Goal: Book appointment/travel/reservation

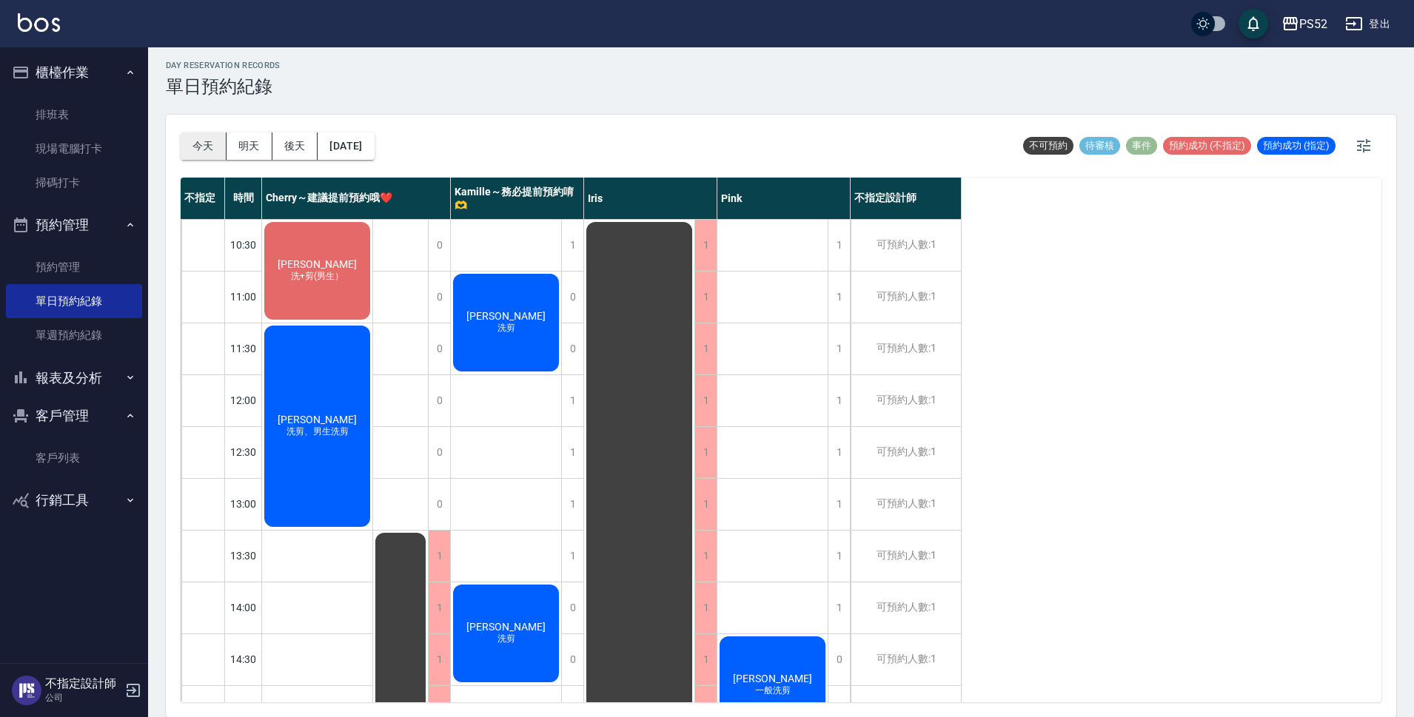
scroll to position [418, 0]
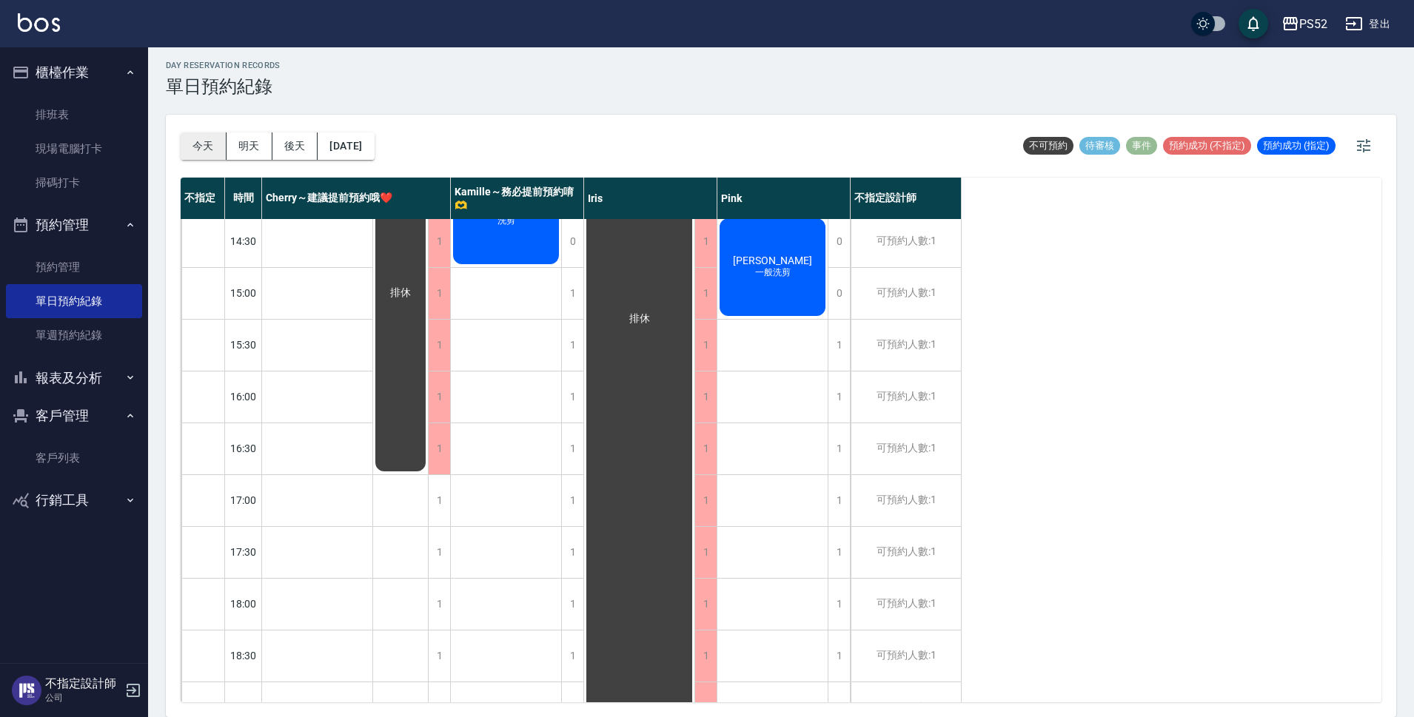
click at [222, 149] on button "今天" at bounding box center [204, 145] width 46 height 27
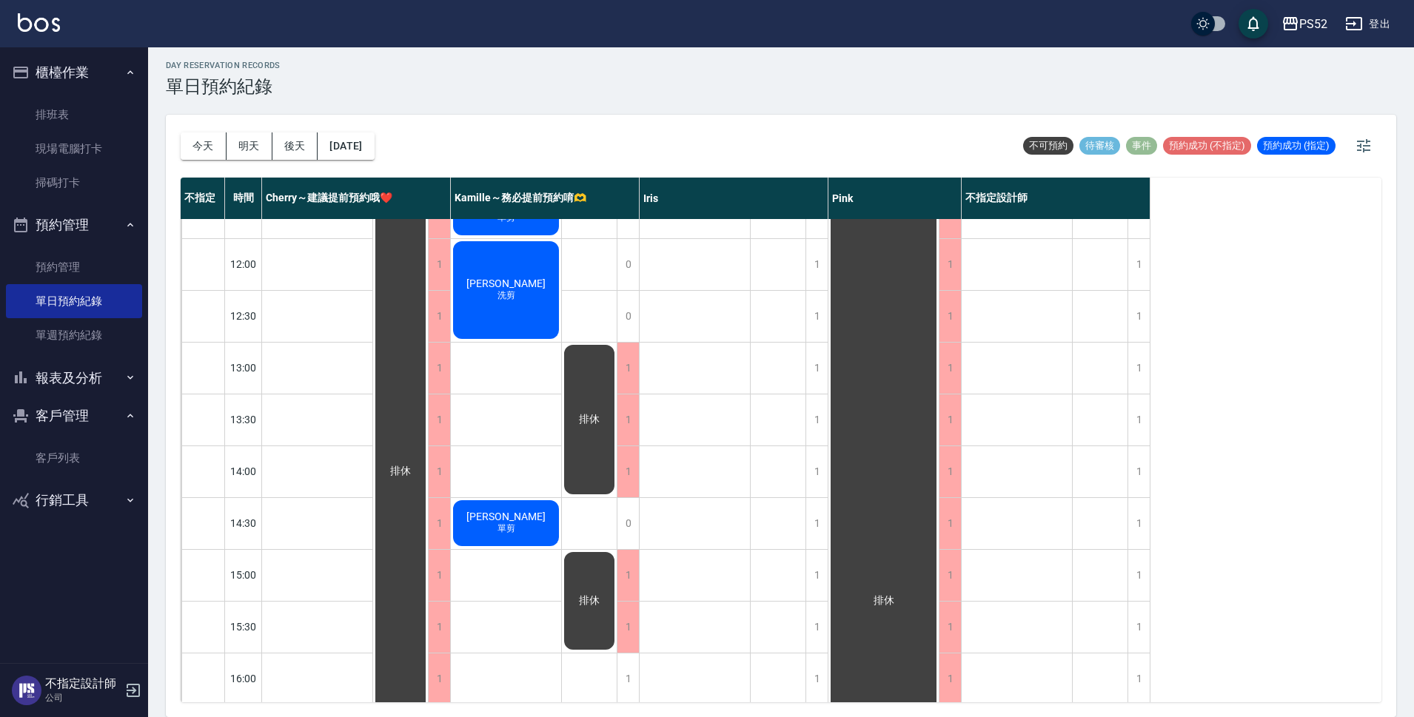
scroll to position [122, 0]
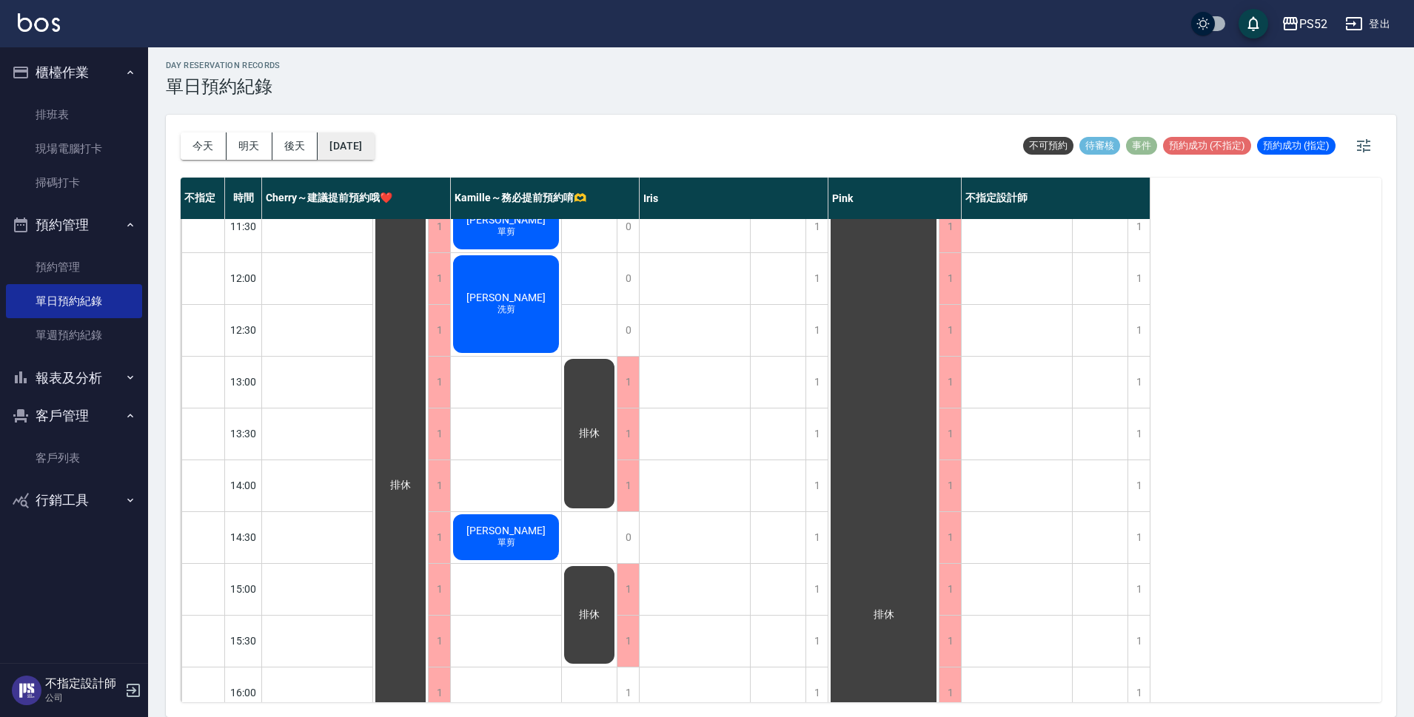
click at [374, 135] on button "[DATE]" at bounding box center [346, 145] width 56 height 27
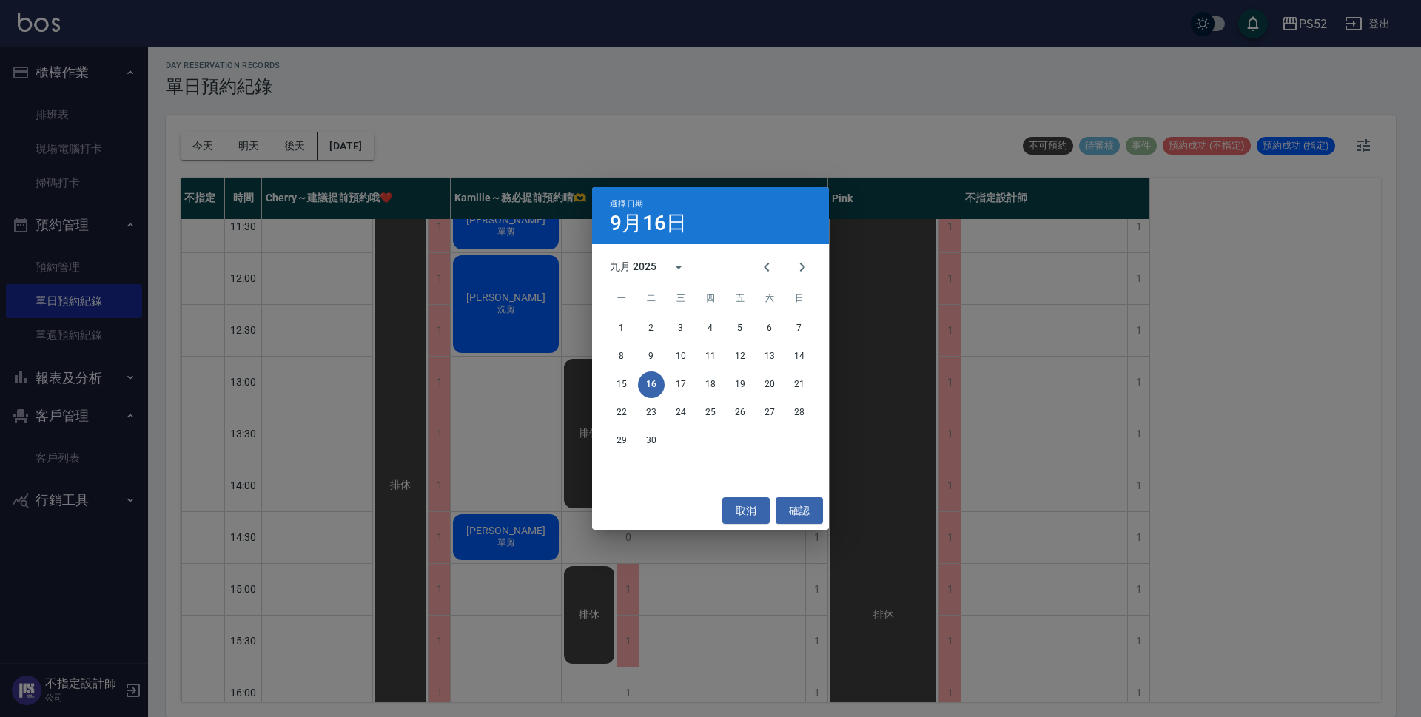
click at [724, 386] on div "15 16 17 18 19 20 21" at bounding box center [710, 385] width 237 height 27
click at [711, 386] on button "18" at bounding box center [710, 385] width 27 height 27
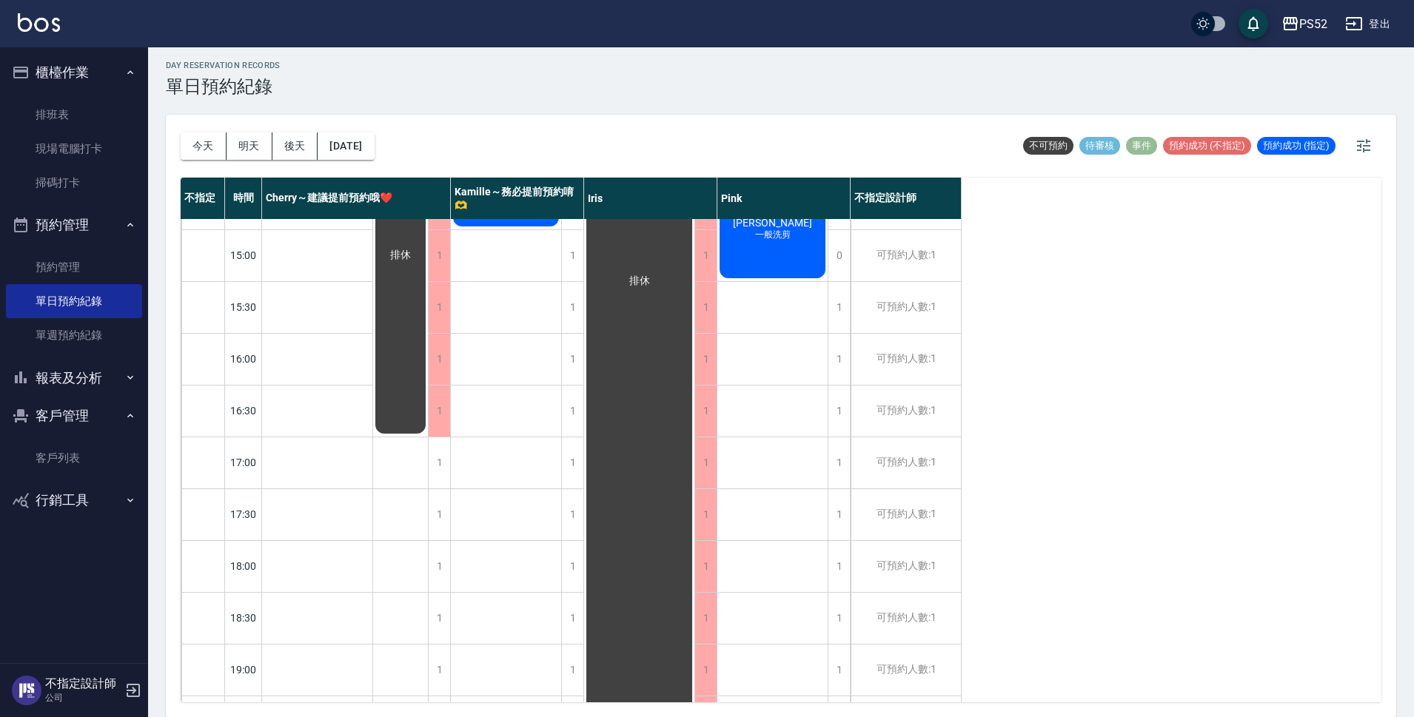
scroll to position [468, 0]
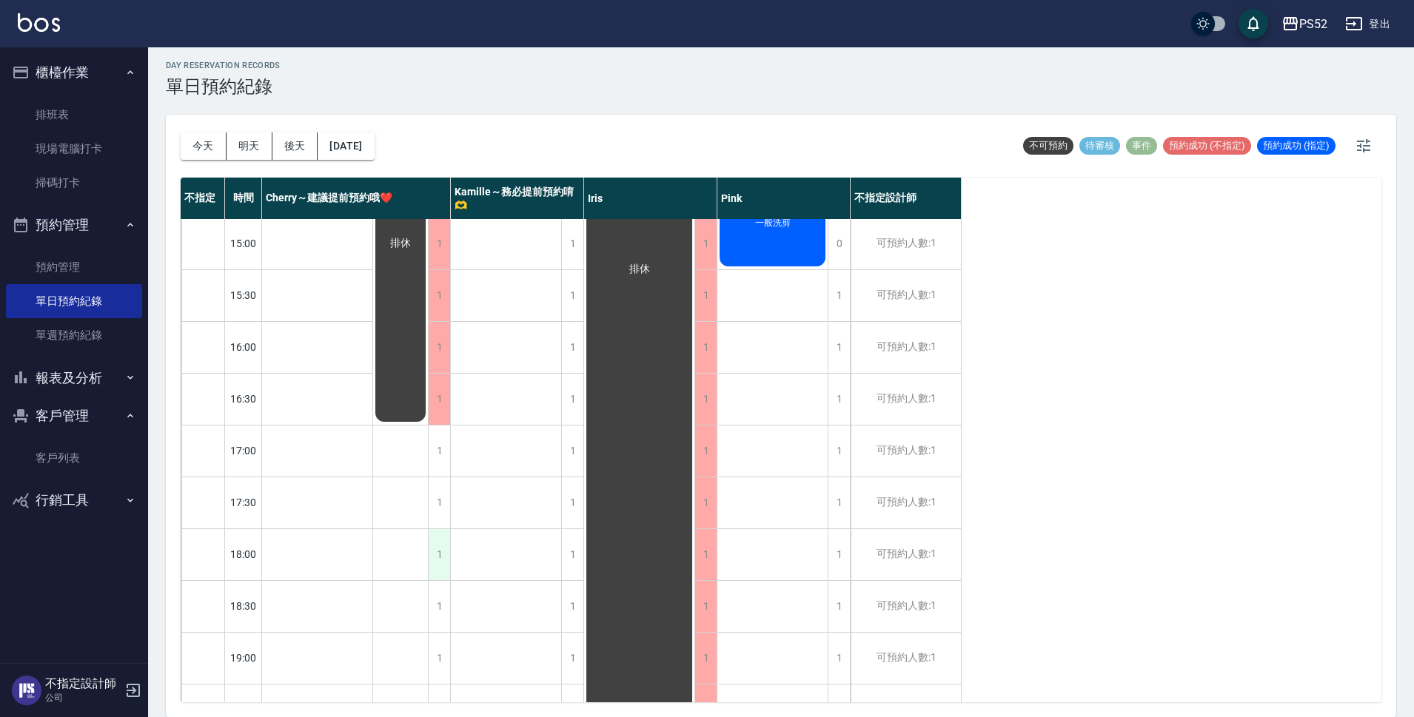
click at [437, 553] on div "1" at bounding box center [439, 554] width 22 height 51
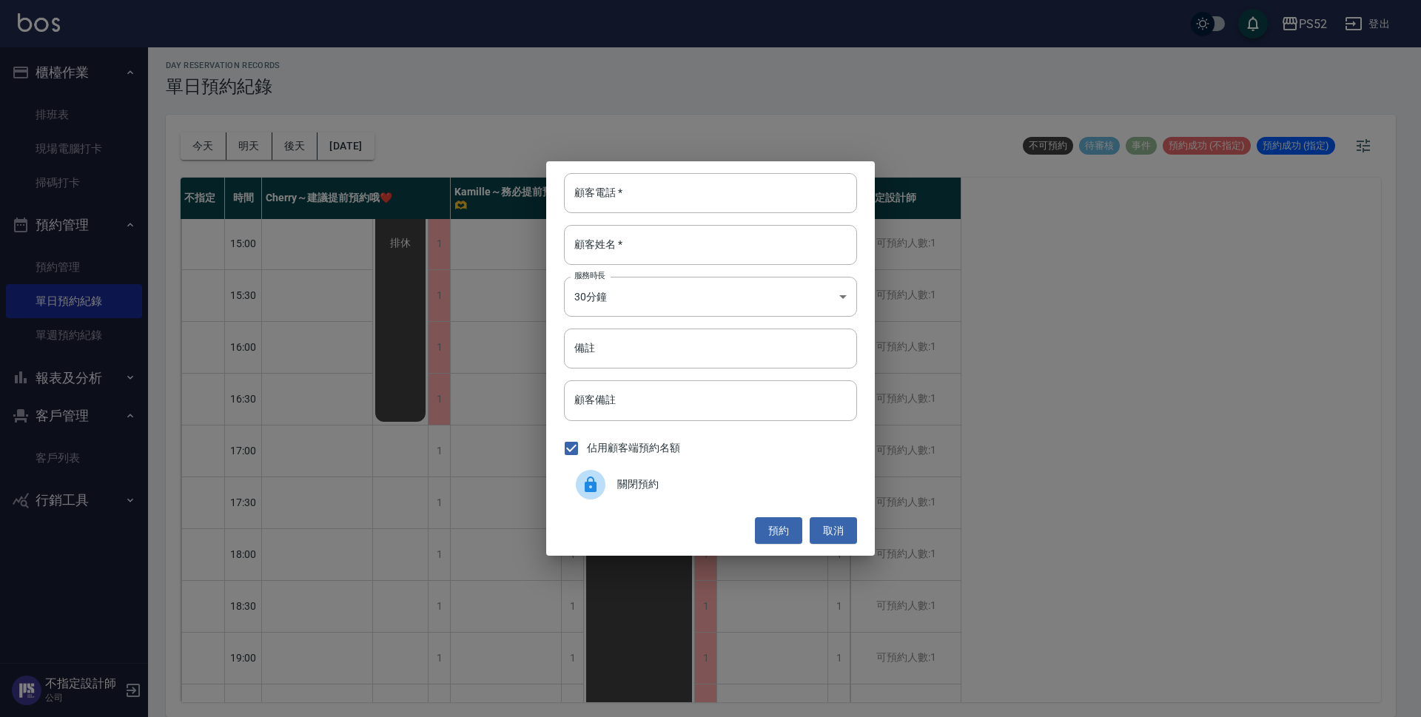
click at [689, 486] on span "關閉預約" at bounding box center [731, 485] width 228 height 16
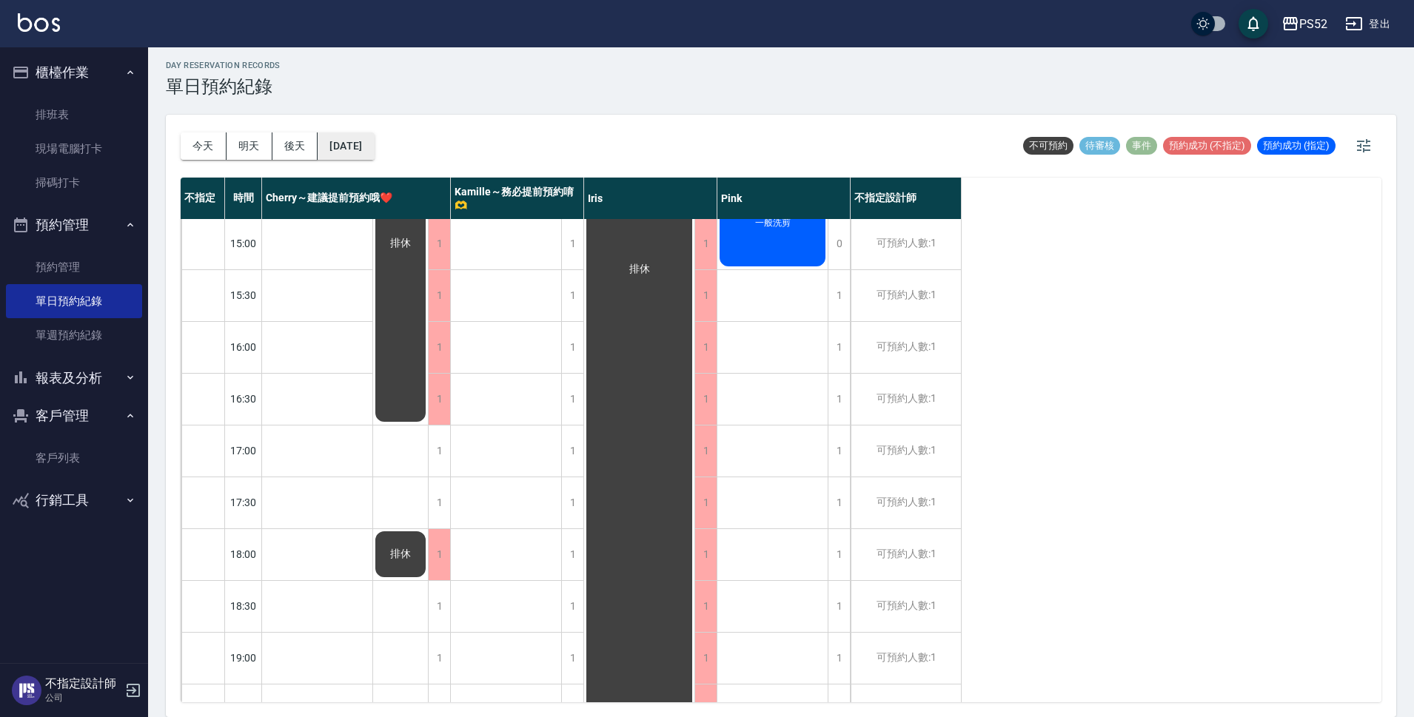
click at [374, 151] on button "[DATE]" at bounding box center [346, 145] width 56 height 27
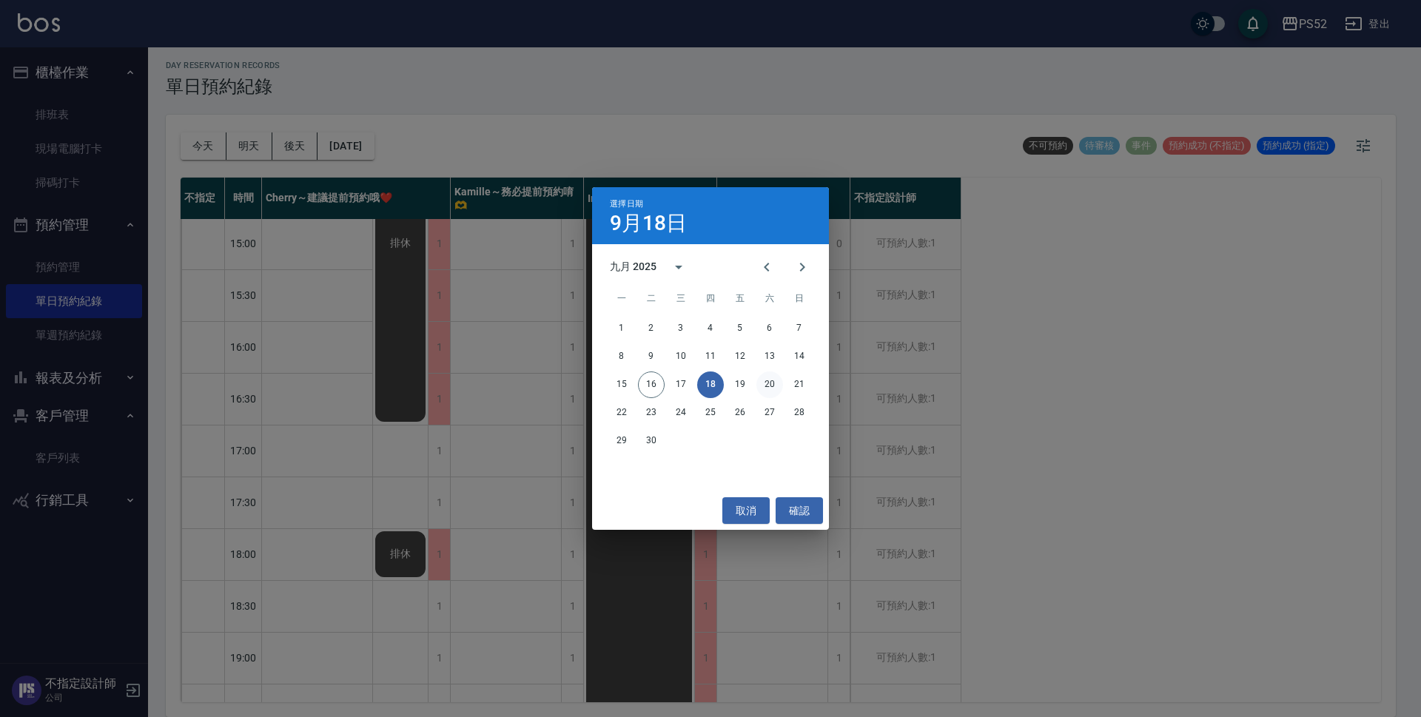
click at [778, 389] on button "20" at bounding box center [769, 385] width 27 height 27
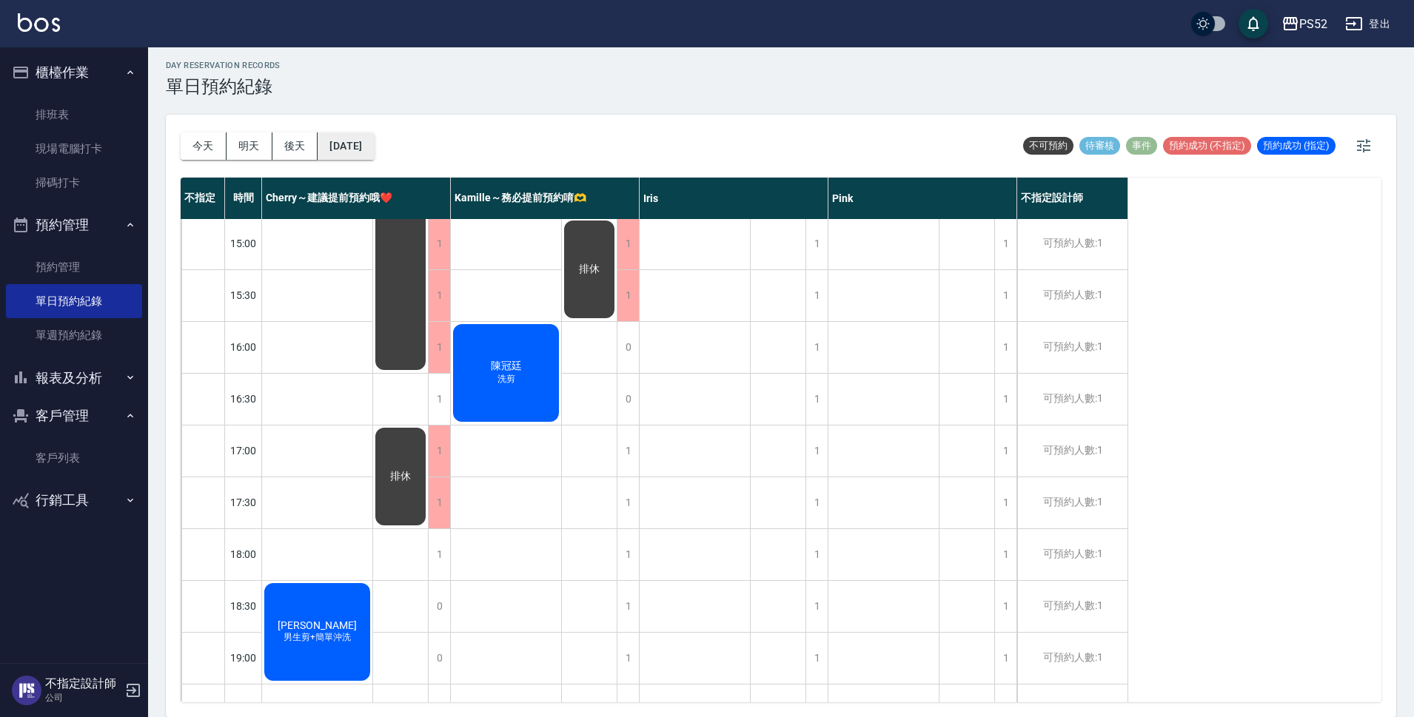
click at [374, 142] on button "[DATE]" at bounding box center [346, 145] width 56 height 27
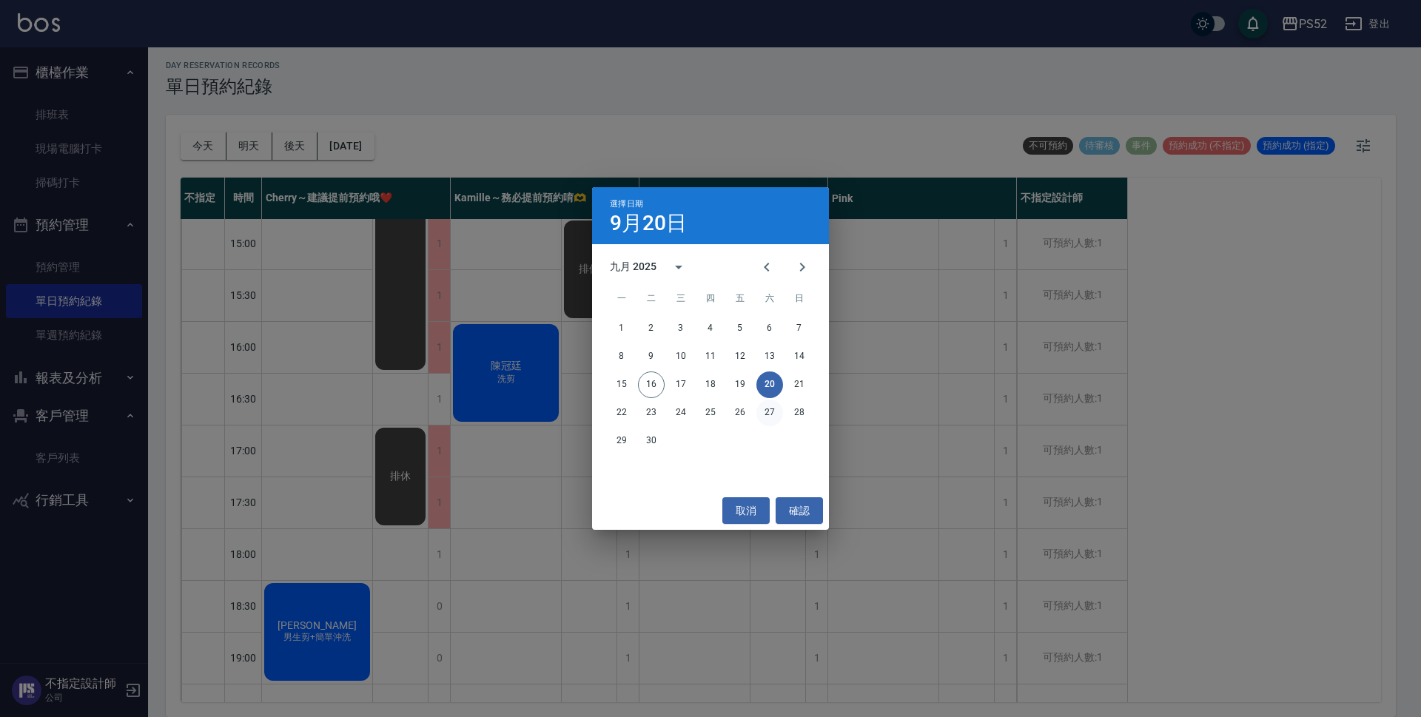
click at [766, 412] on button "27" at bounding box center [769, 413] width 27 height 27
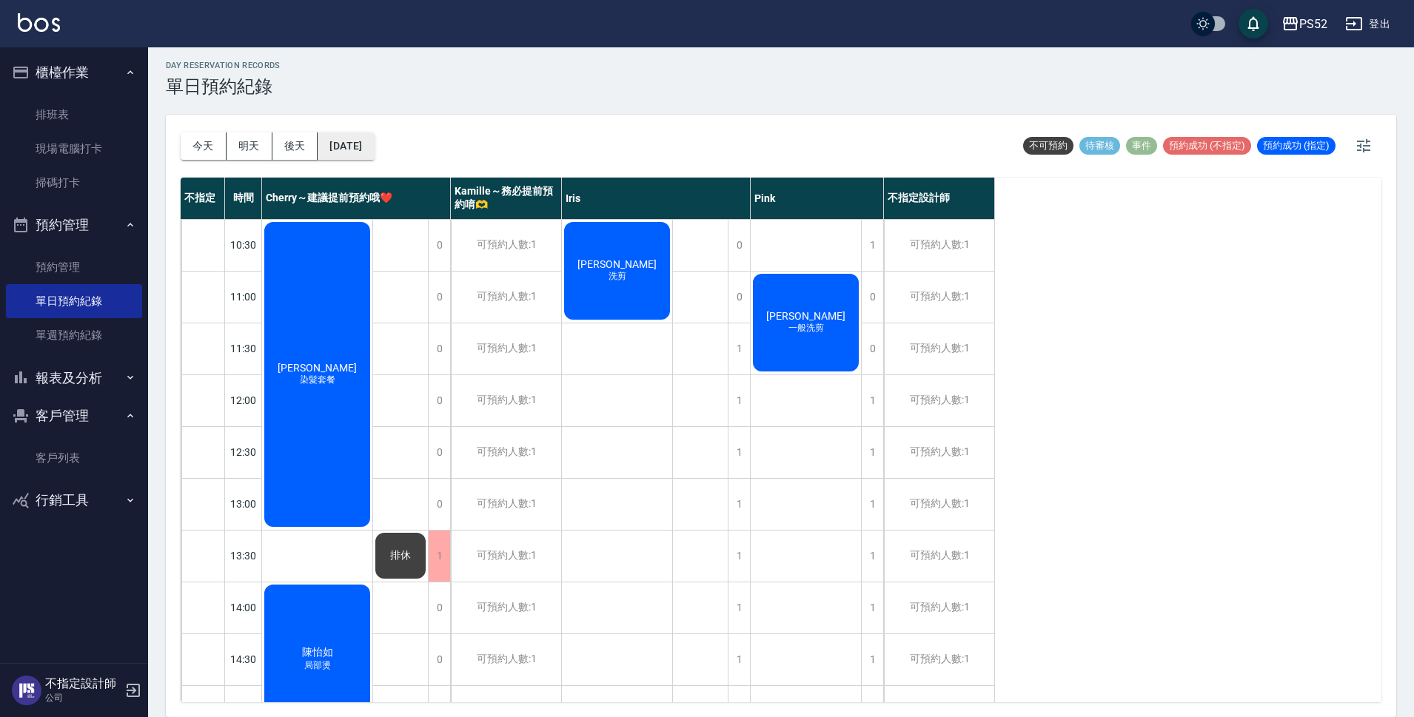
click at [373, 155] on button "[DATE]" at bounding box center [346, 145] width 56 height 27
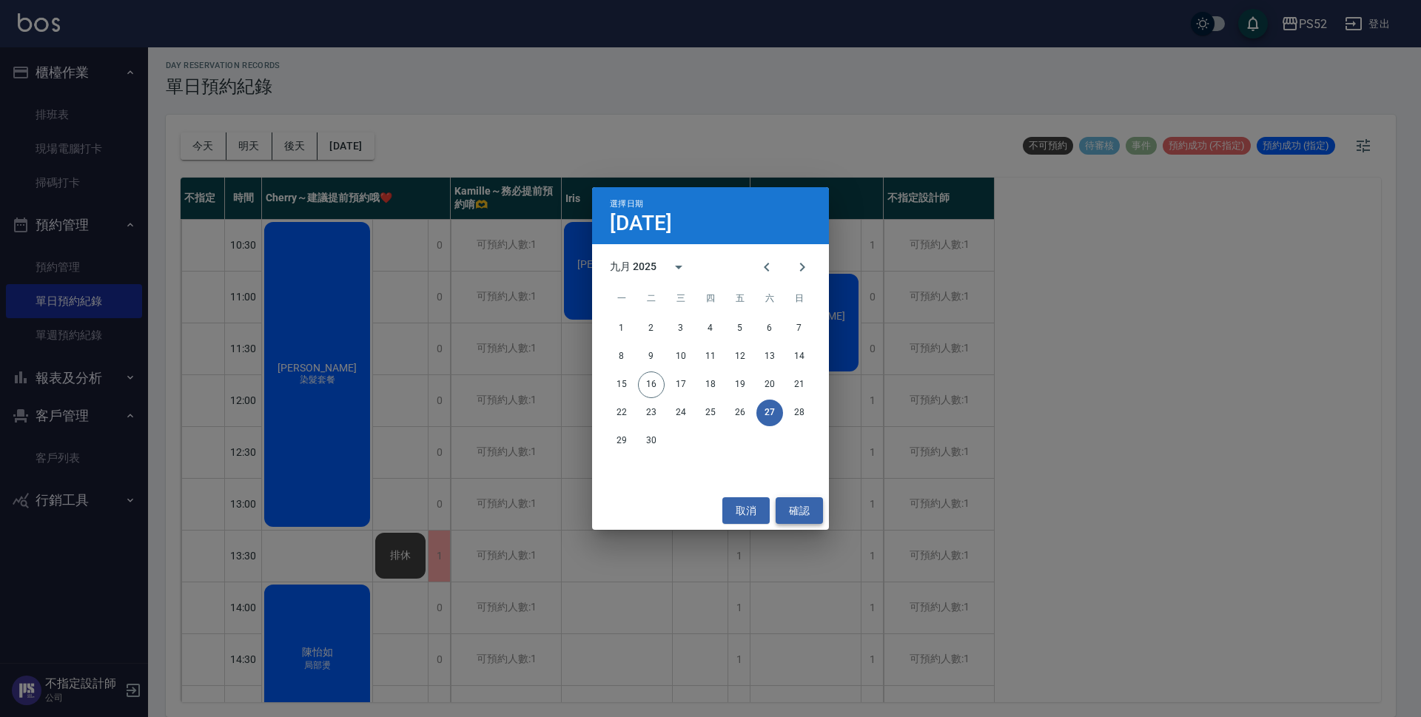
click at [810, 507] on button "確認" at bounding box center [799, 510] width 47 height 27
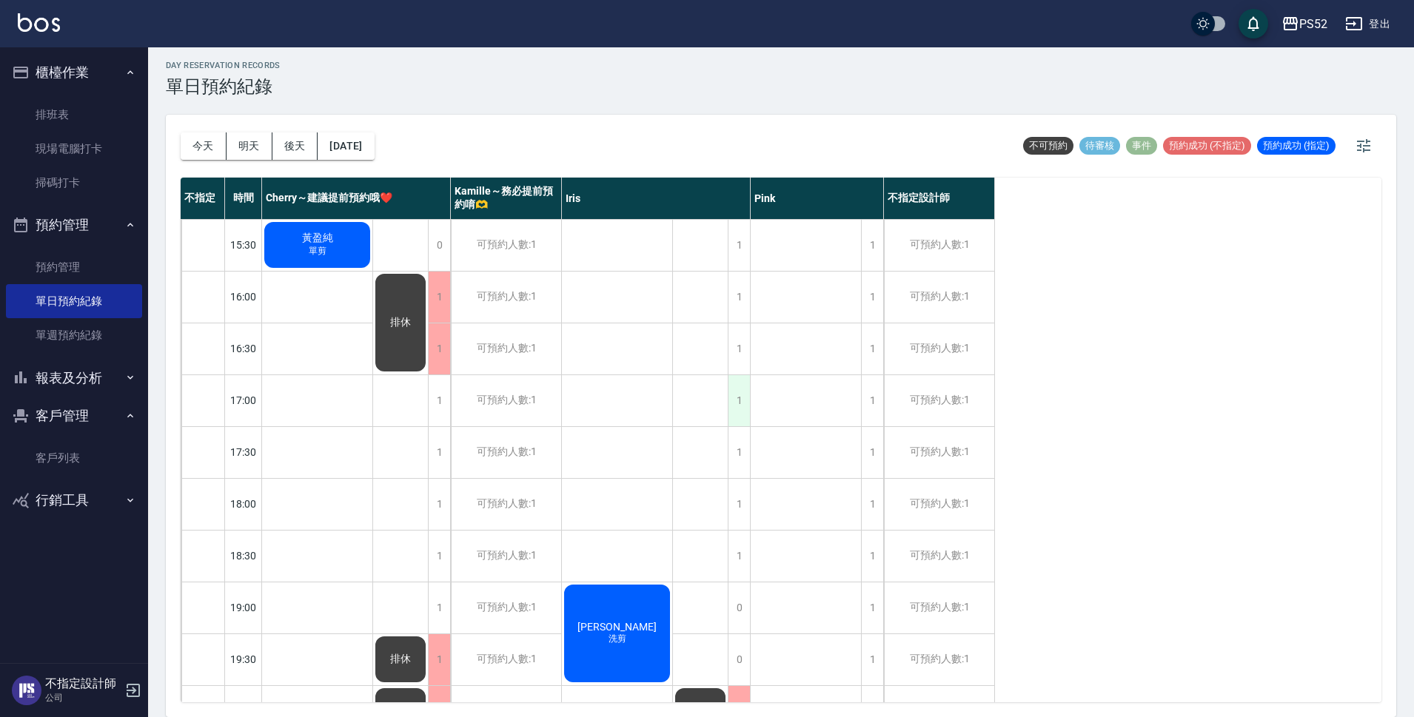
scroll to position [566, 0]
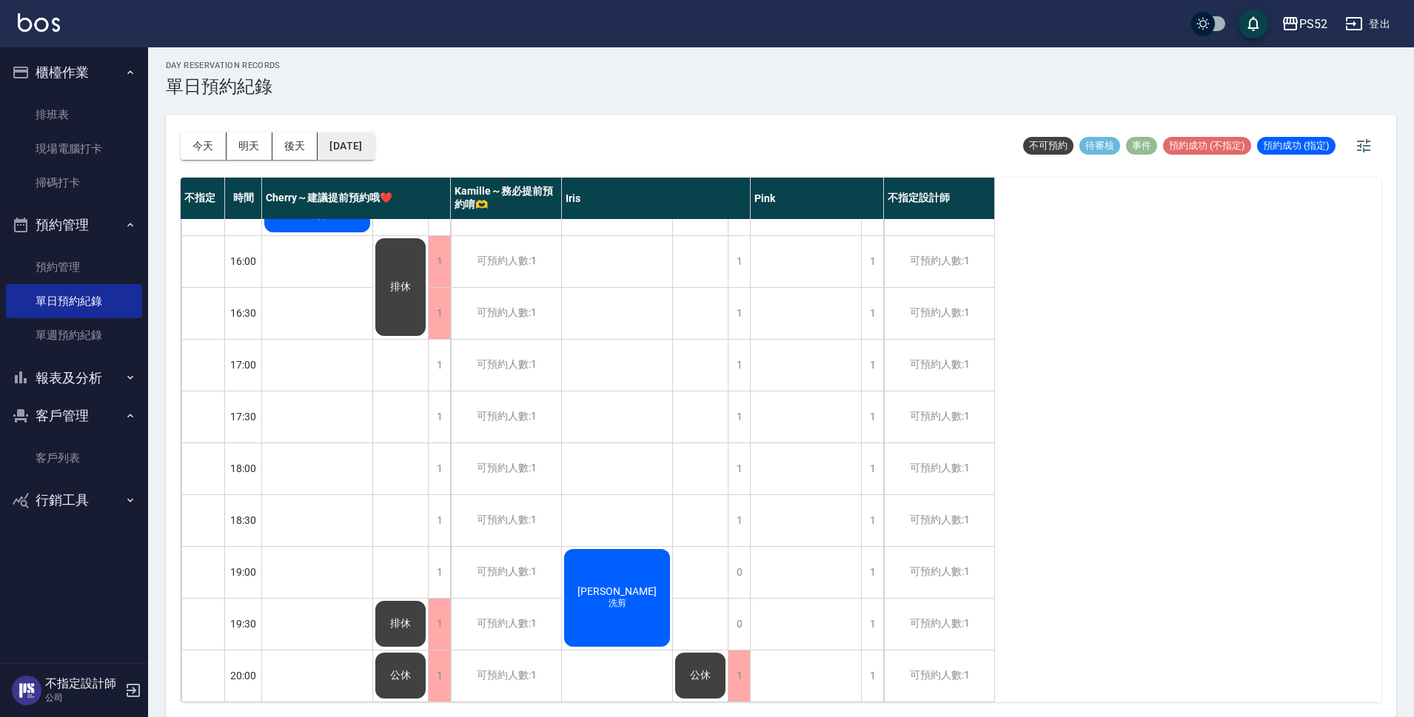
click at [364, 152] on button "[DATE]" at bounding box center [346, 145] width 56 height 27
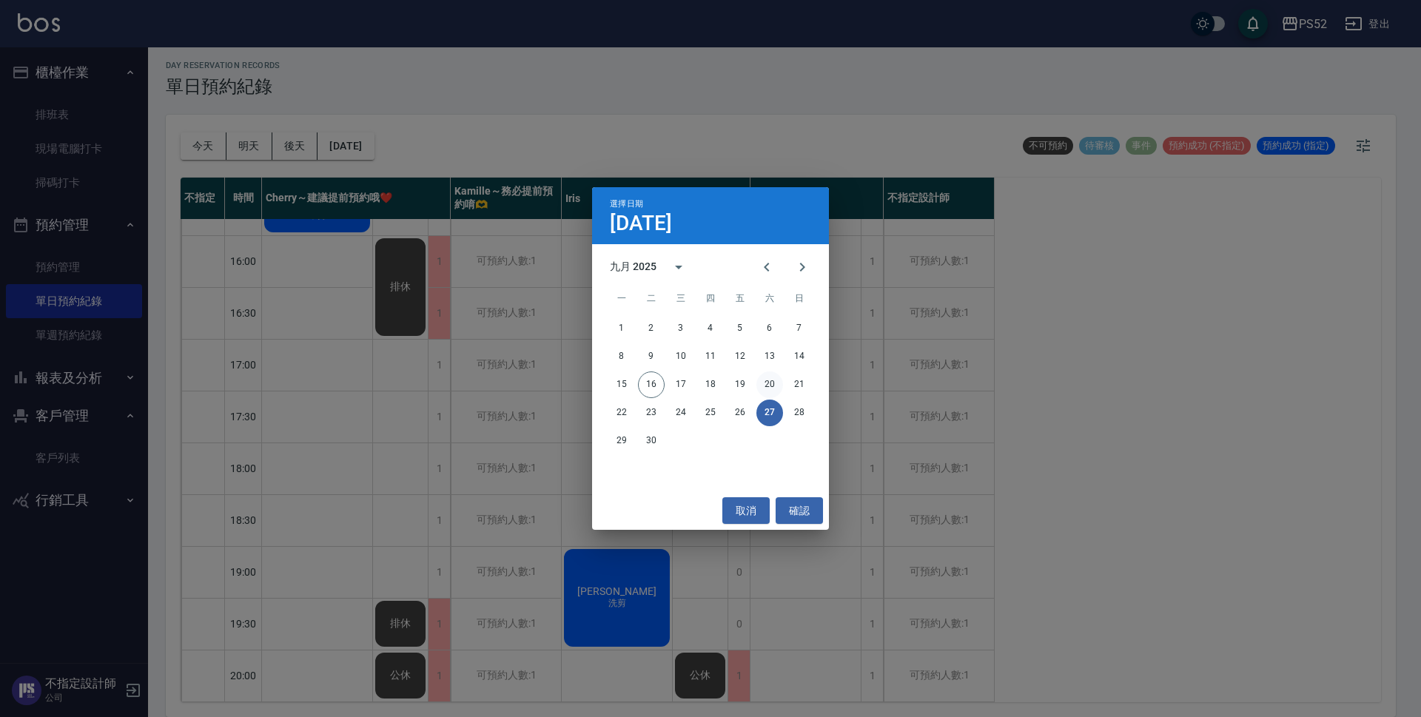
click at [767, 390] on button "20" at bounding box center [769, 385] width 27 height 27
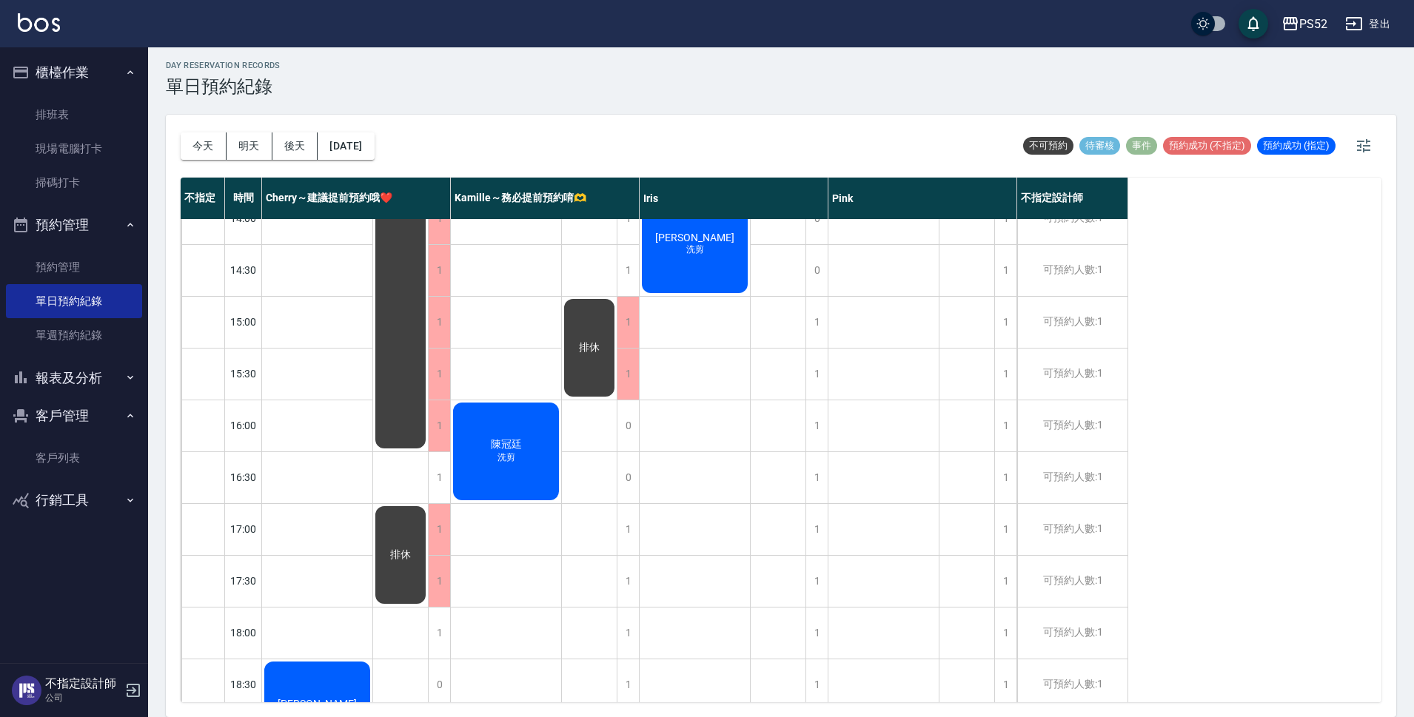
scroll to position [418, 0]
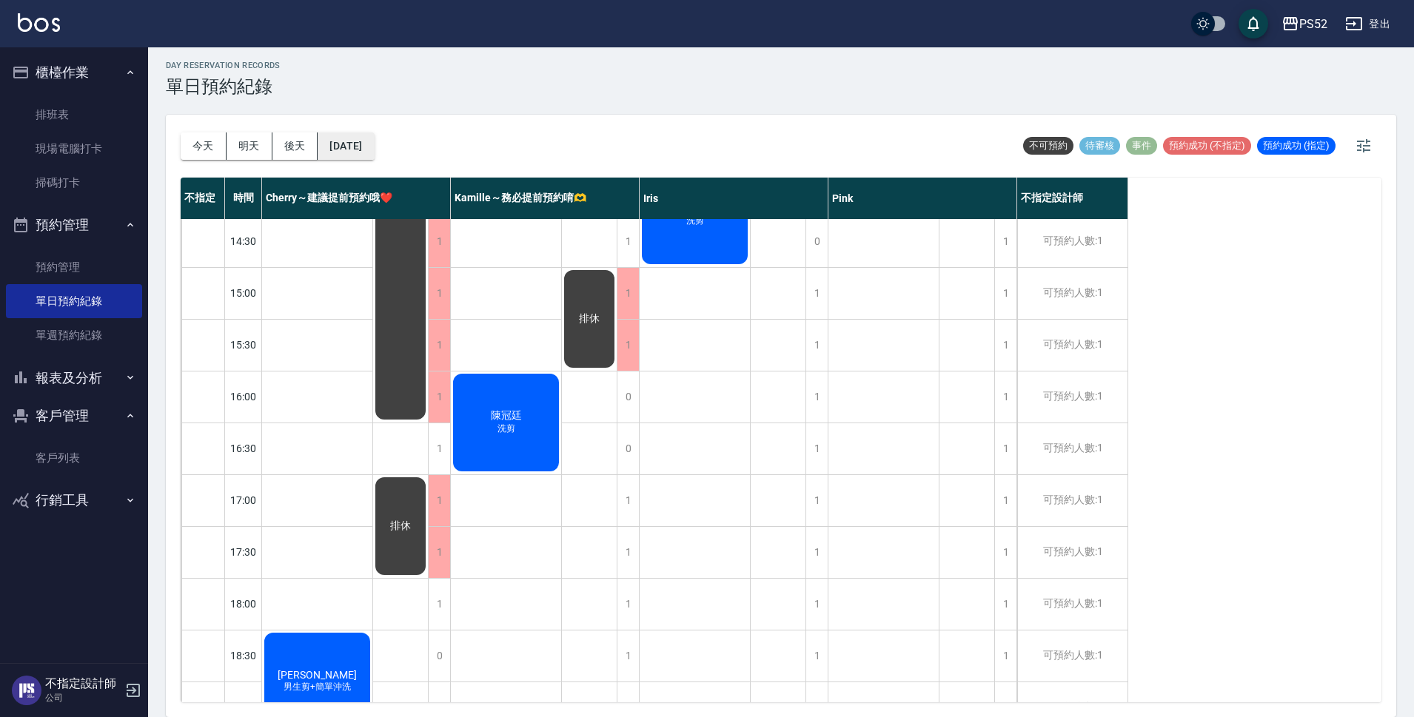
click at [363, 149] on button "[DATE]" at bounding box center [346, 145] width 56 height 27
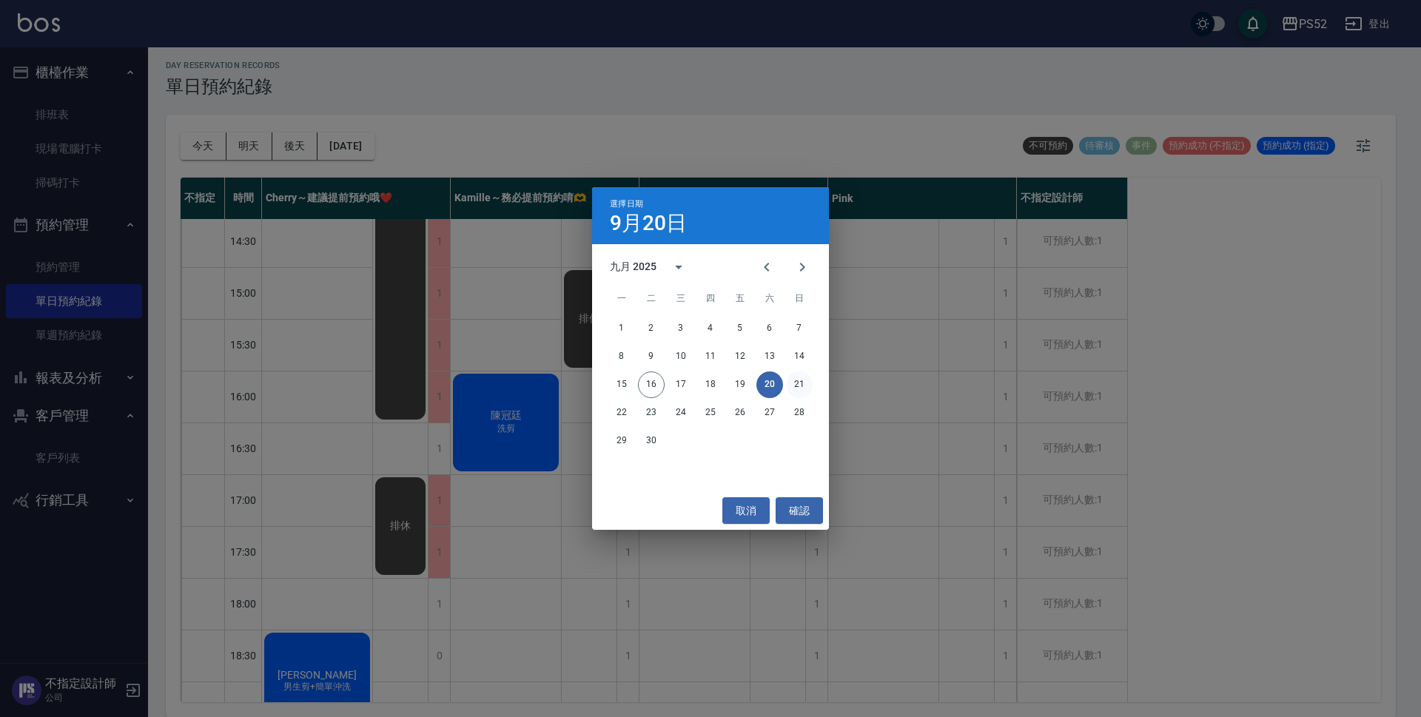
click at [787, 383] on button "21" at bounding box center [799, 385] width 27 height 27
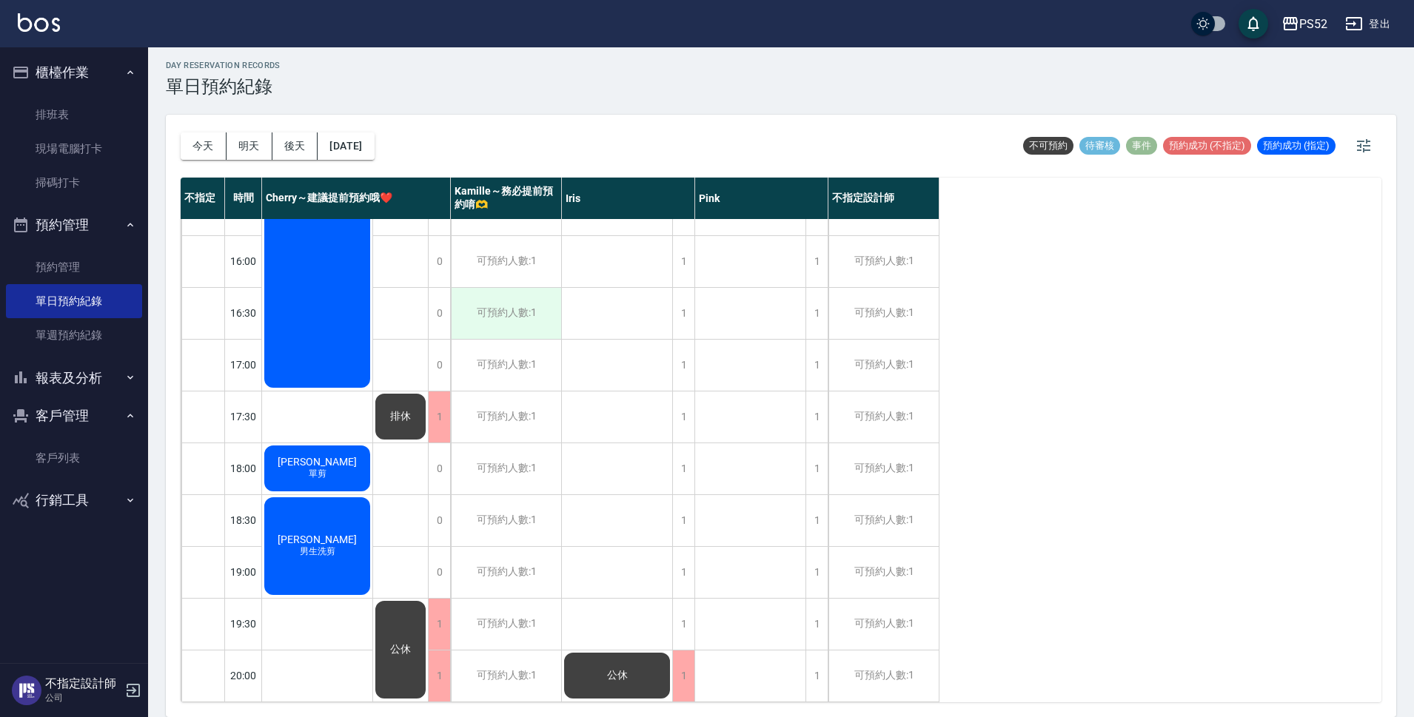
scroll to position [566, 0]
click at [364, 145] on button "[DATE]" at bounding box center [346, 145] width 56 height 27
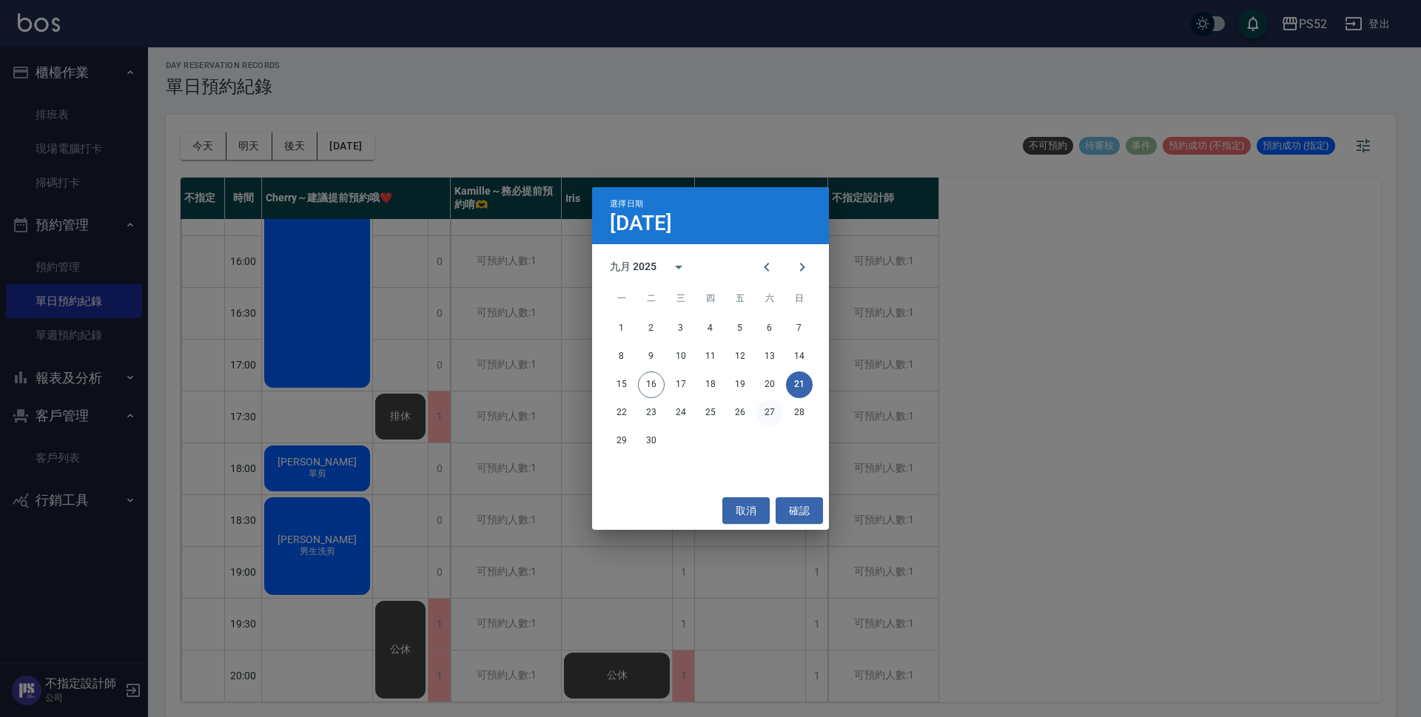
click at [769, 409] on button "27" at bounding box center [769, 413] width 27 height 27
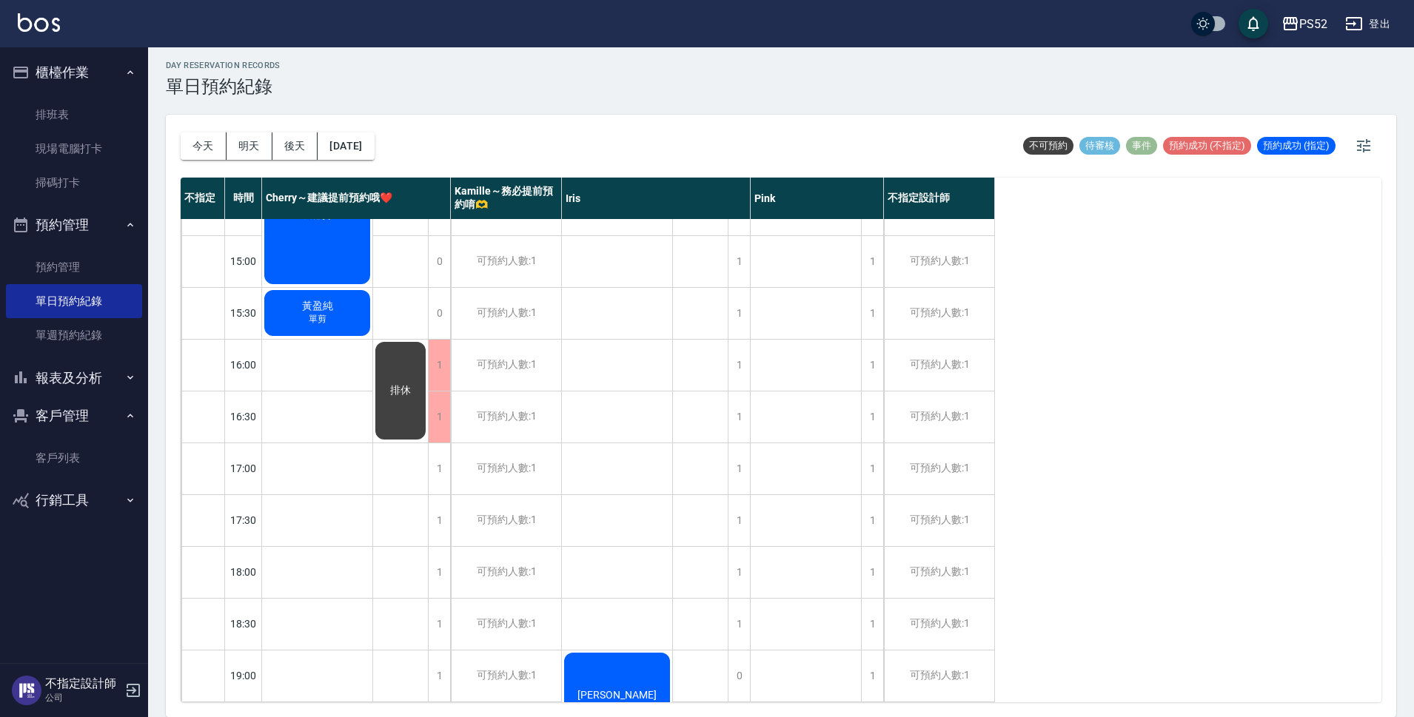
scroll to position [394, 0]
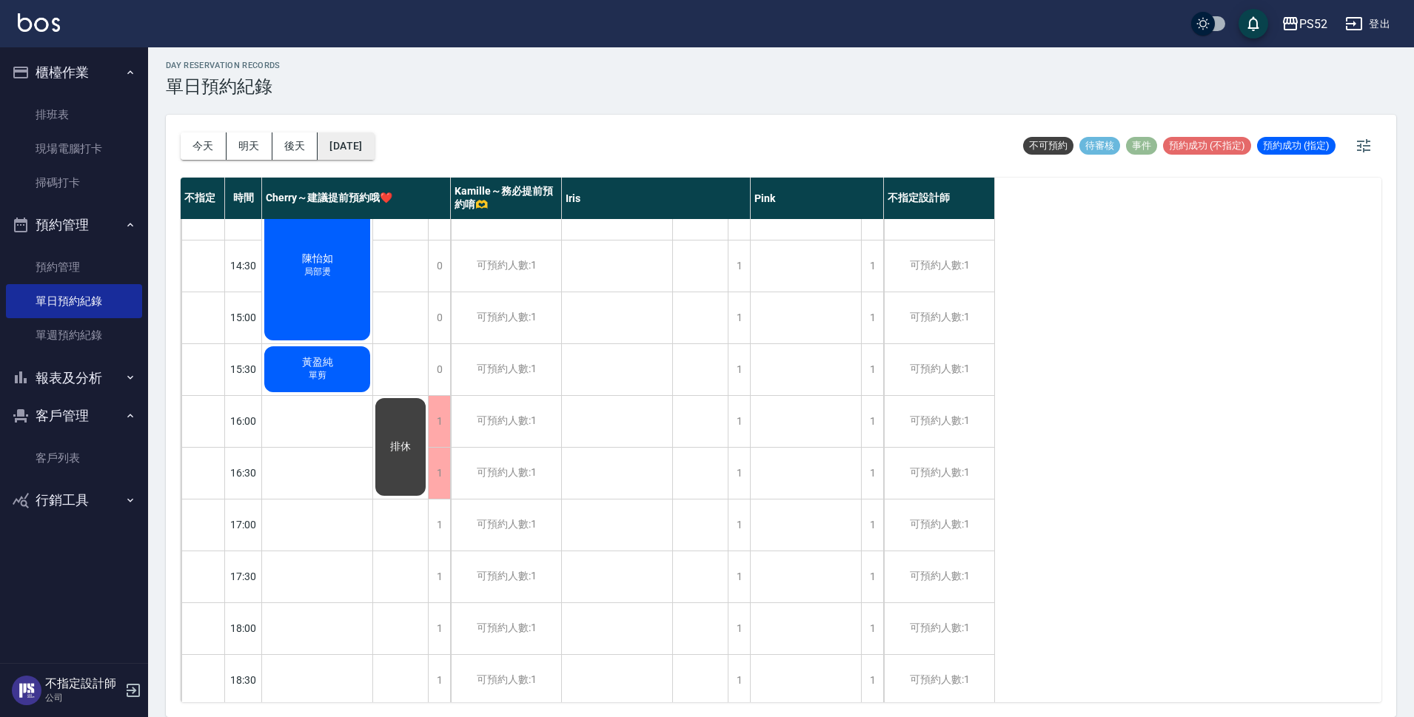
click at [374, 149] on button "[DATE]" at bounding box center [346, 145] width 56 height 27
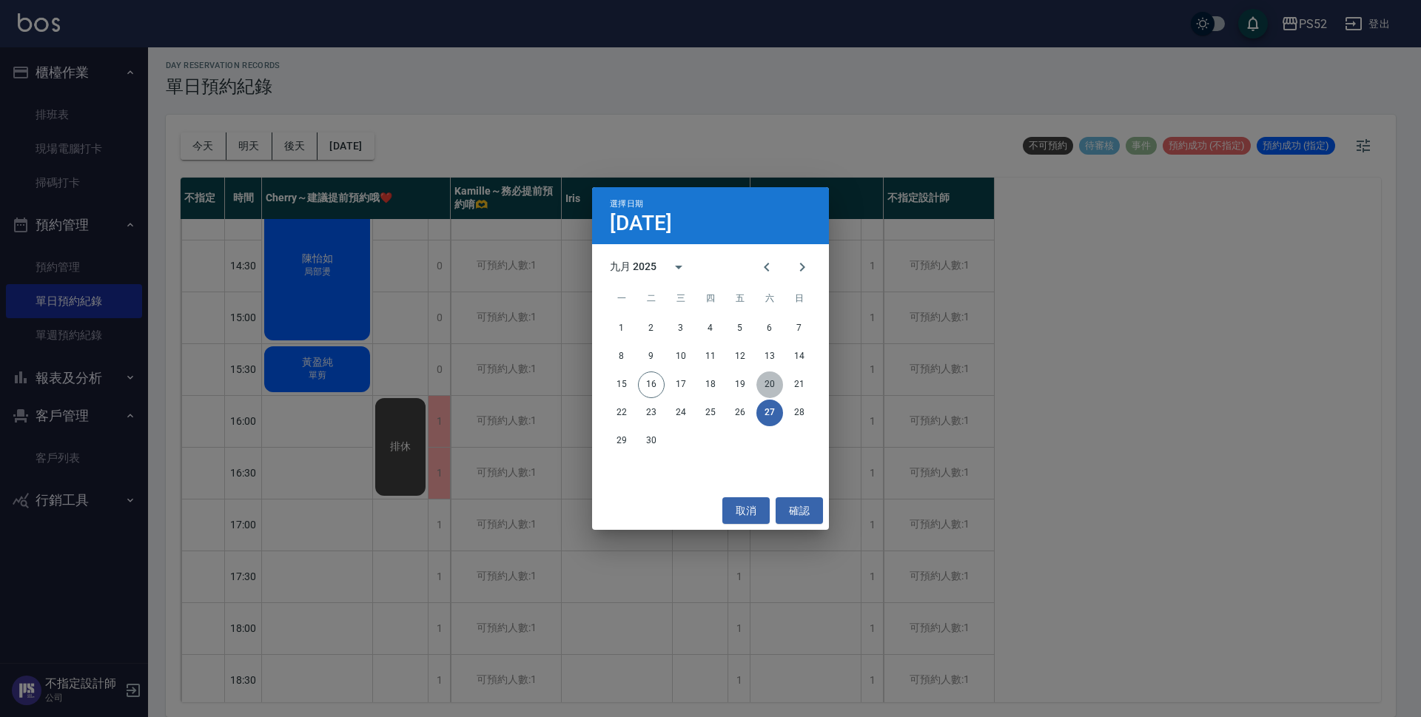
click at [762, 383] on button "20" at bounding box center [769, 385] width 27 height 27
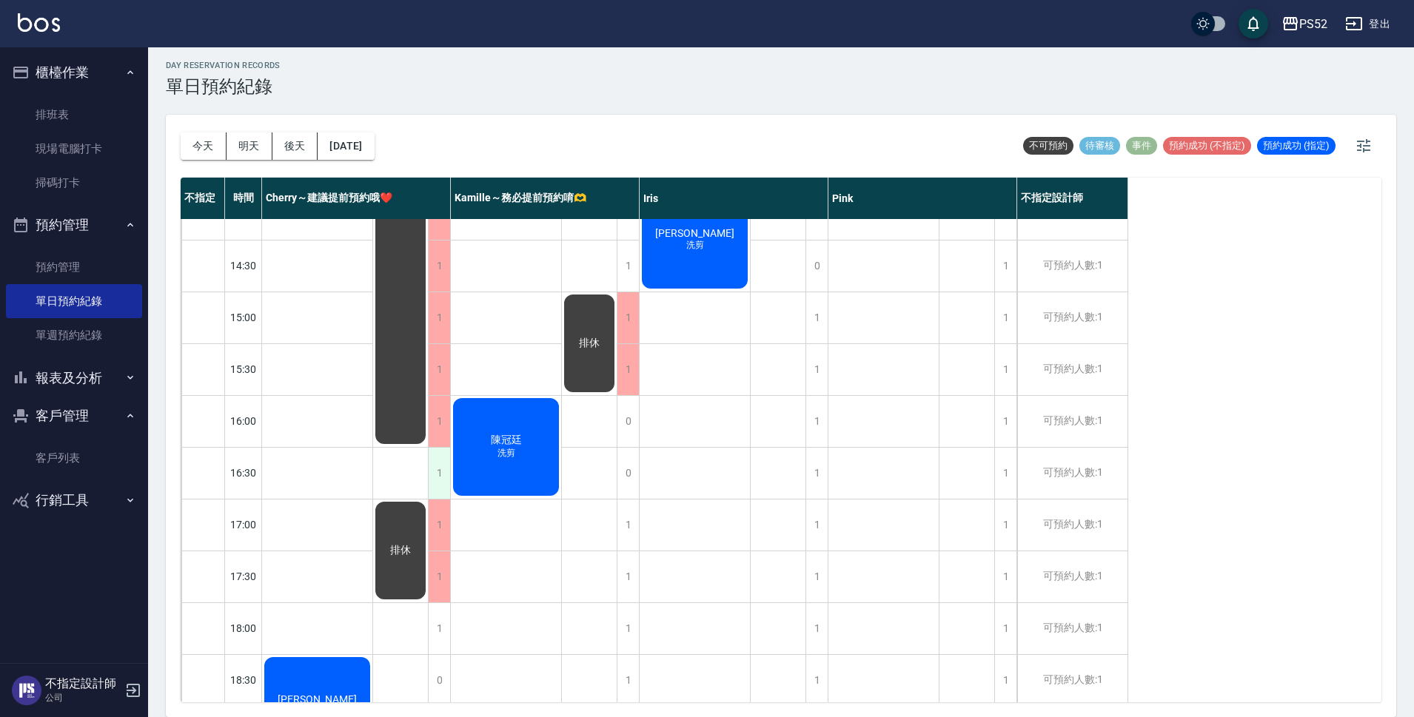
click at [445, 469] on div "1" at bounding box center [439, 473] width 22 height 51
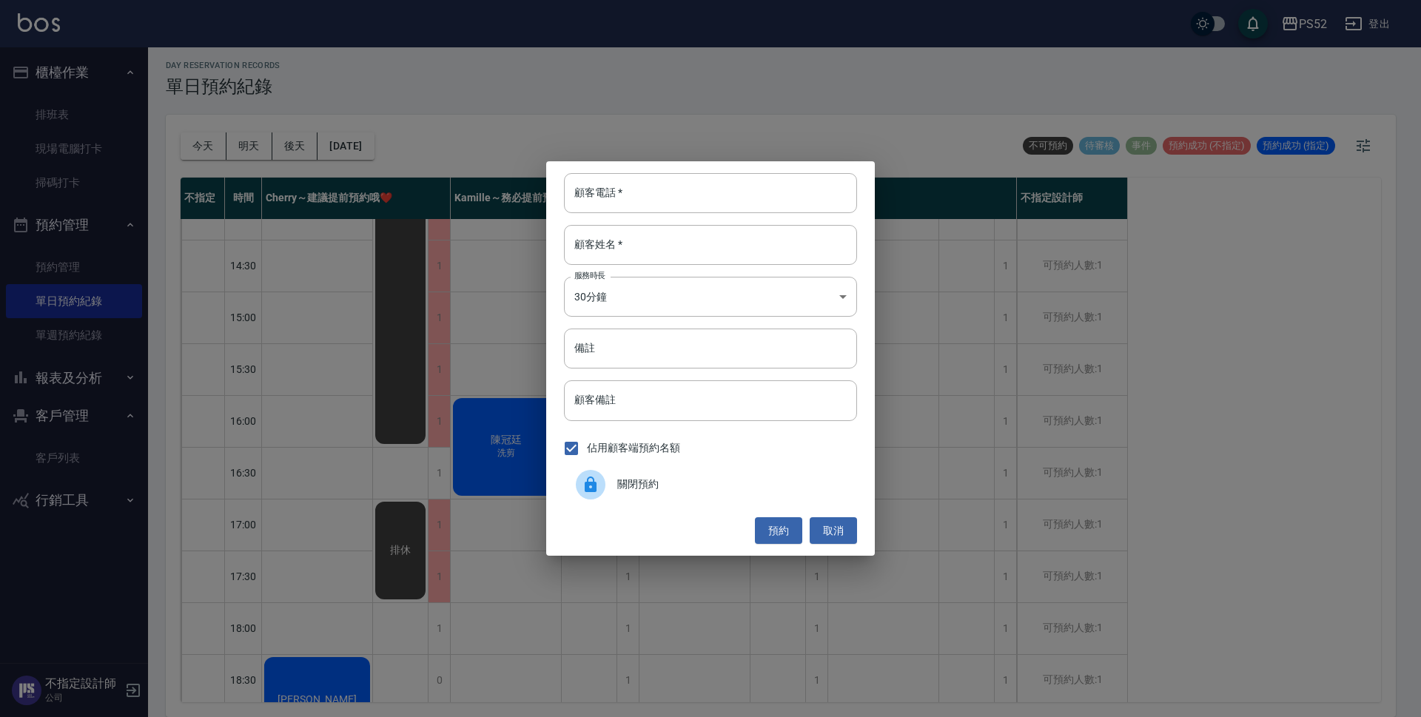
click at [718, 486] on span "關閉預約" at bounding box center [731, 485] width 228 height 16
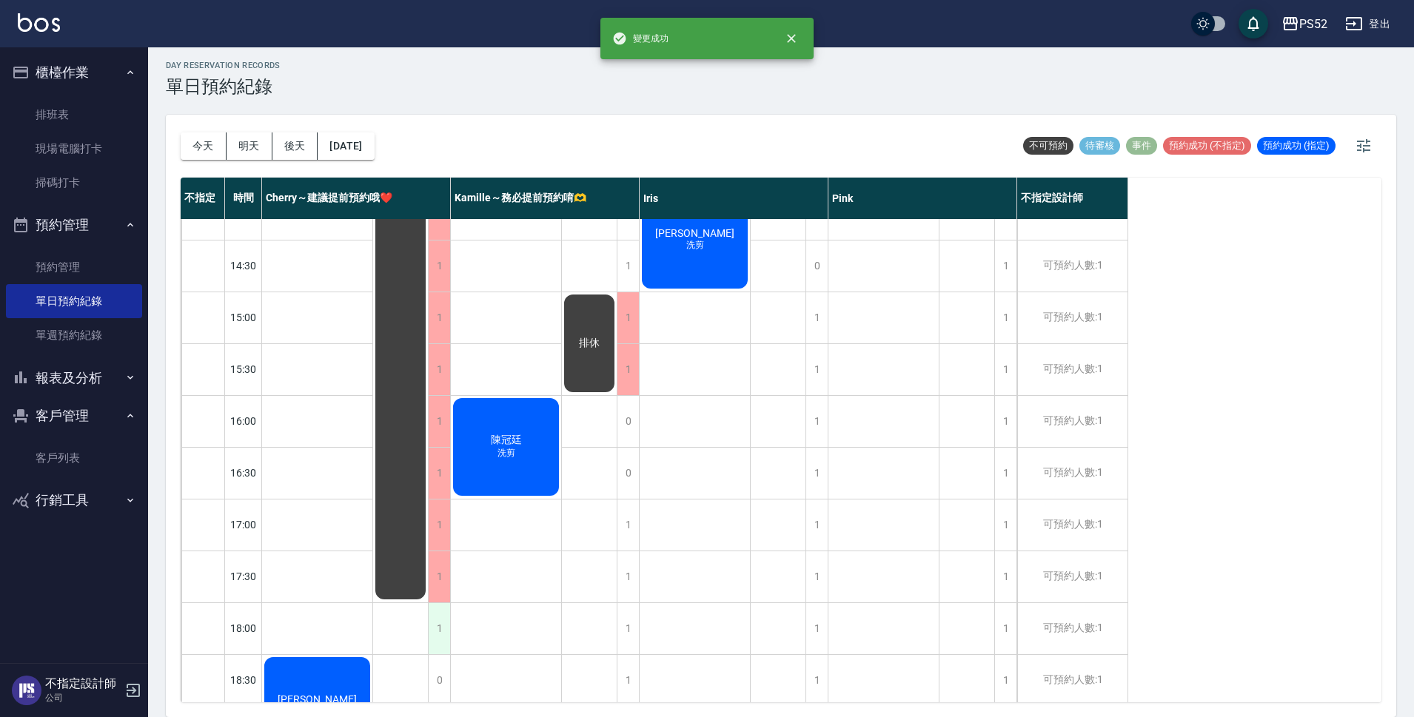
click at [440, 635] on div "1" at bounding box center [439, 628] width 22 height 51
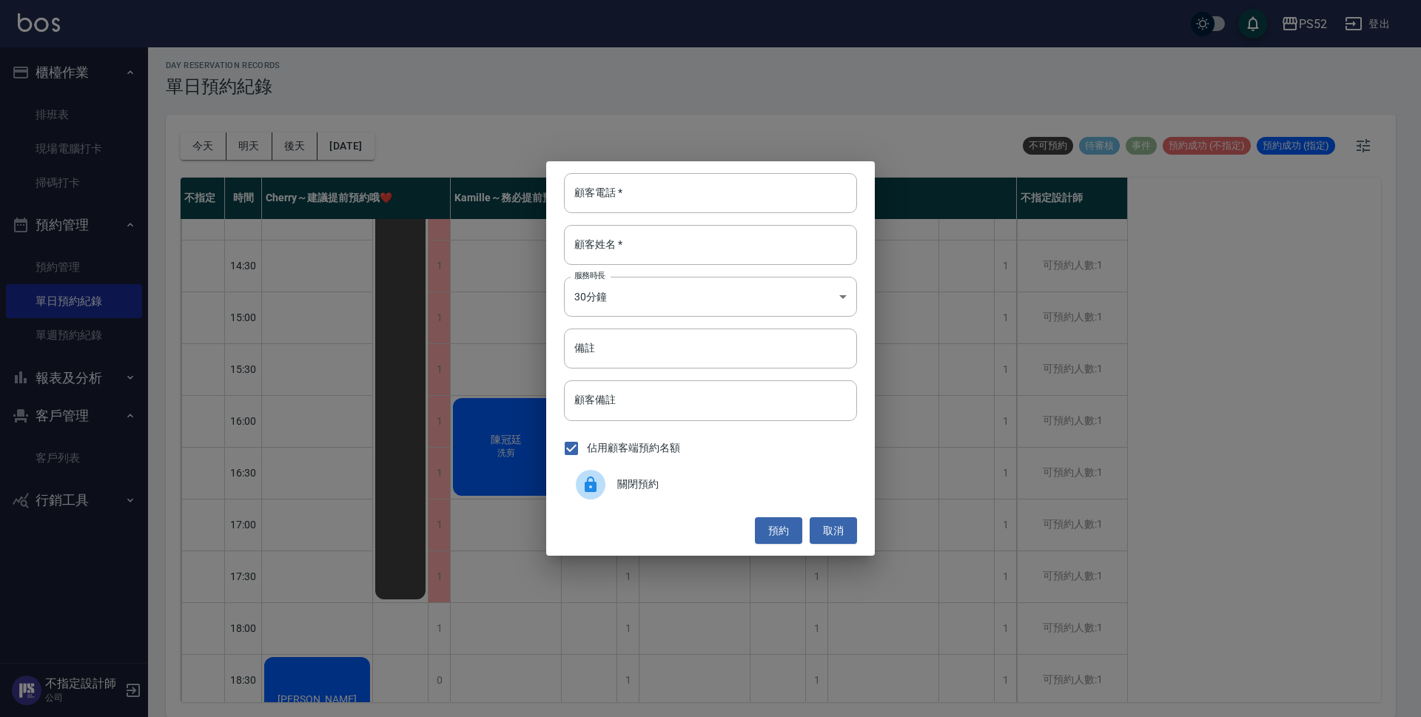
click at [712, 488] on span "關閉預約" at bounding box center [731, 485] width 228 height 16
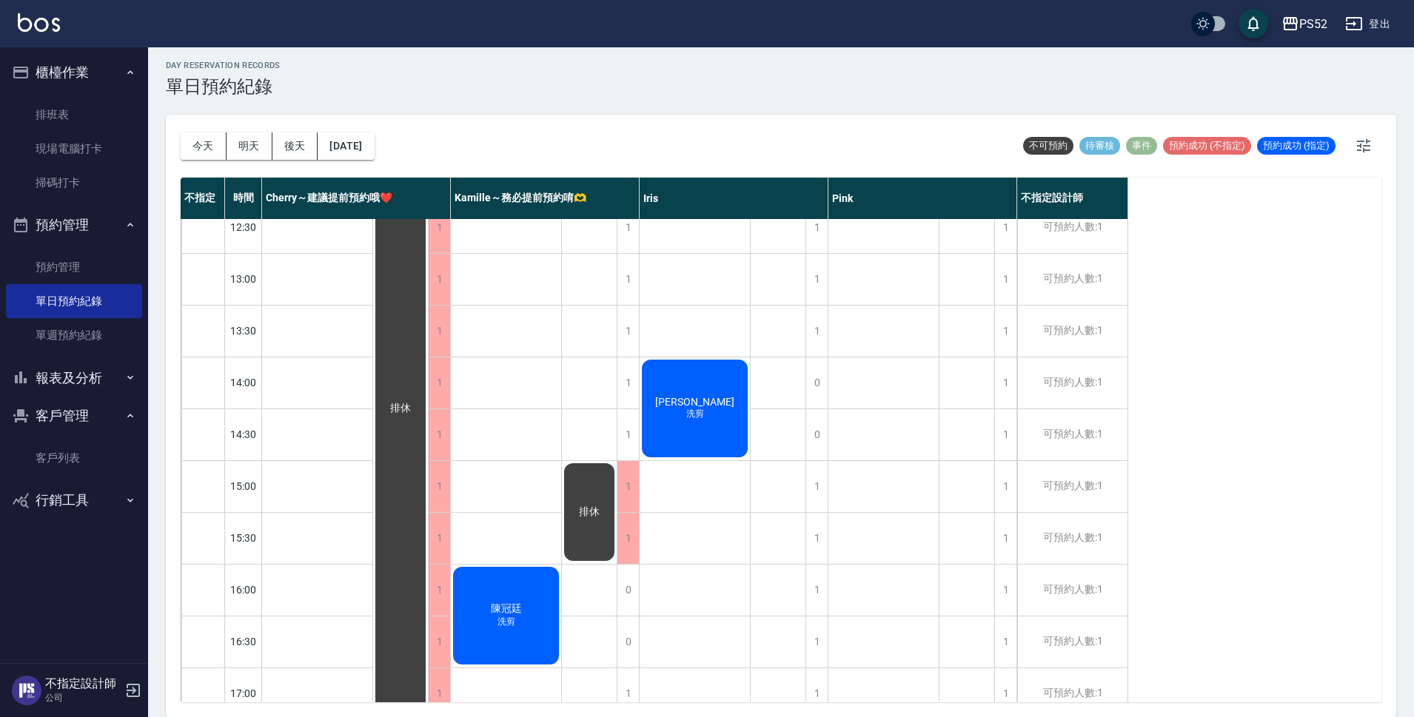
scroll to position [221, 0]
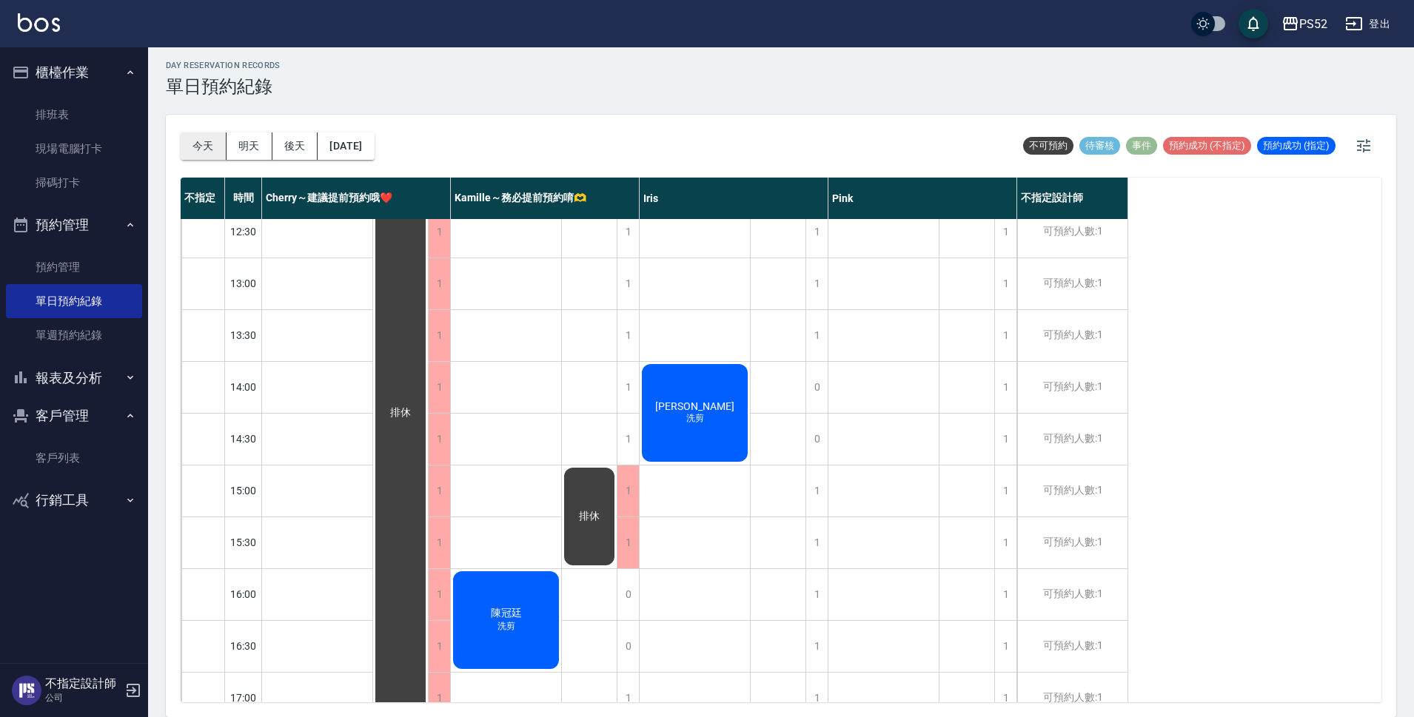
click at [195, 141] on button "今天" at bounding box center [204, 145] width 46 height 27
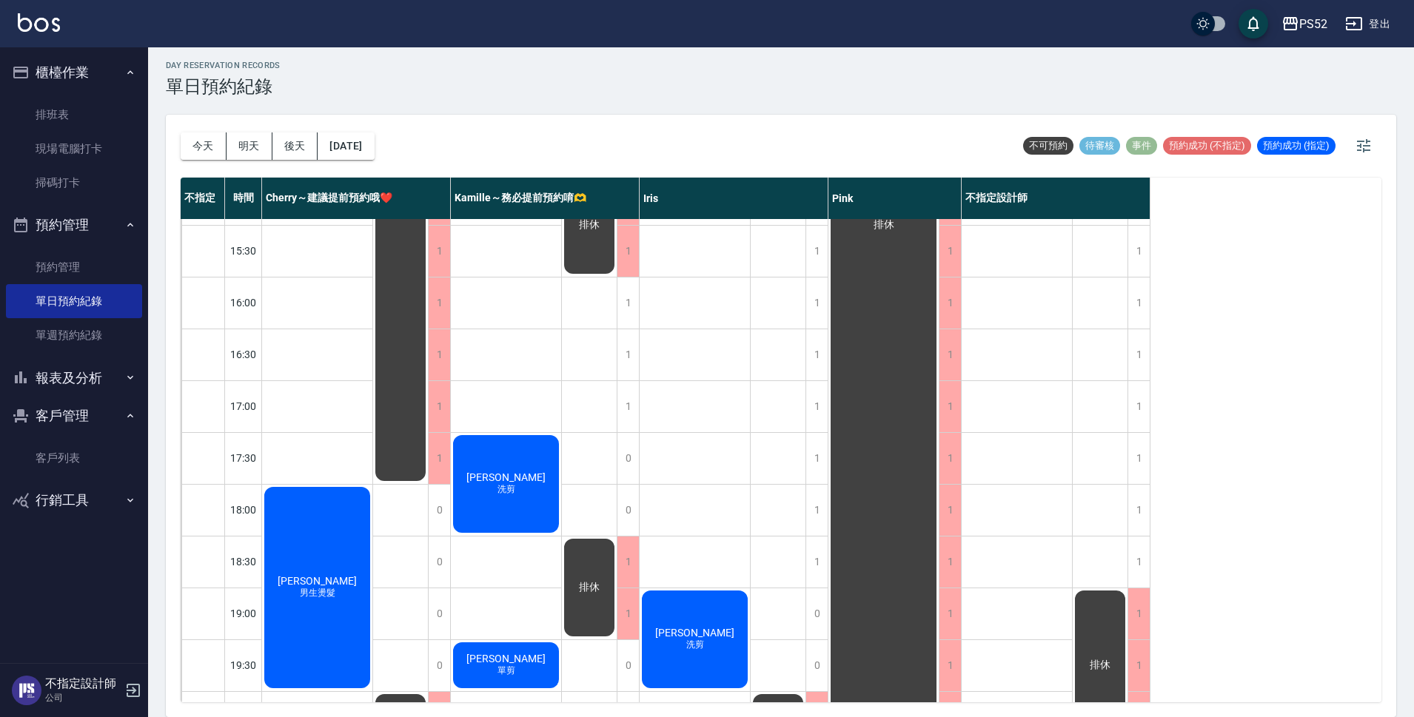
scroll to position [518, 0]
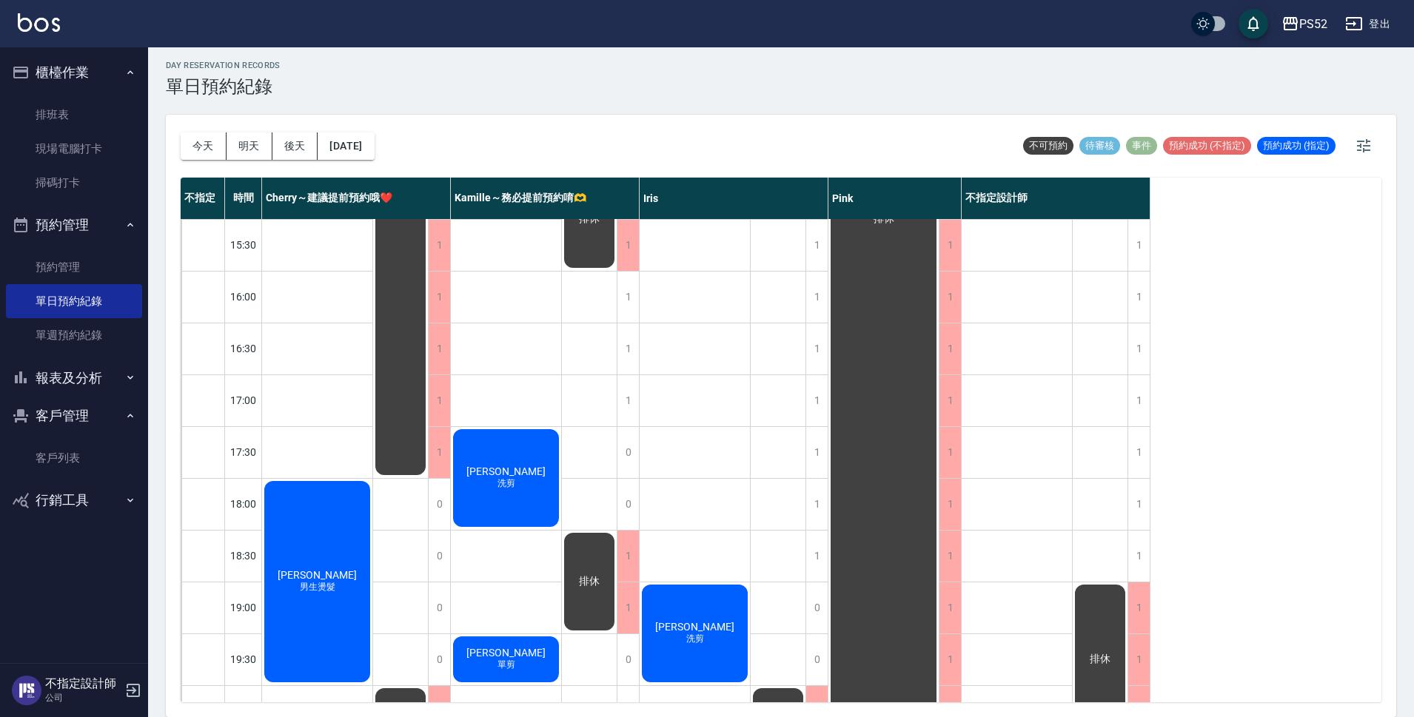
click at [198, 164] on div "[DATE] [DATE] [DATE] [DATE]" at bounding box center [278, 146] width 194 height 63
click at [201, 143] on button "今天" at bounding box center [204, 145] width 46 height 27
click at [256, 147] on button "明天" at bounding box center [249, 145] width 46 height 27
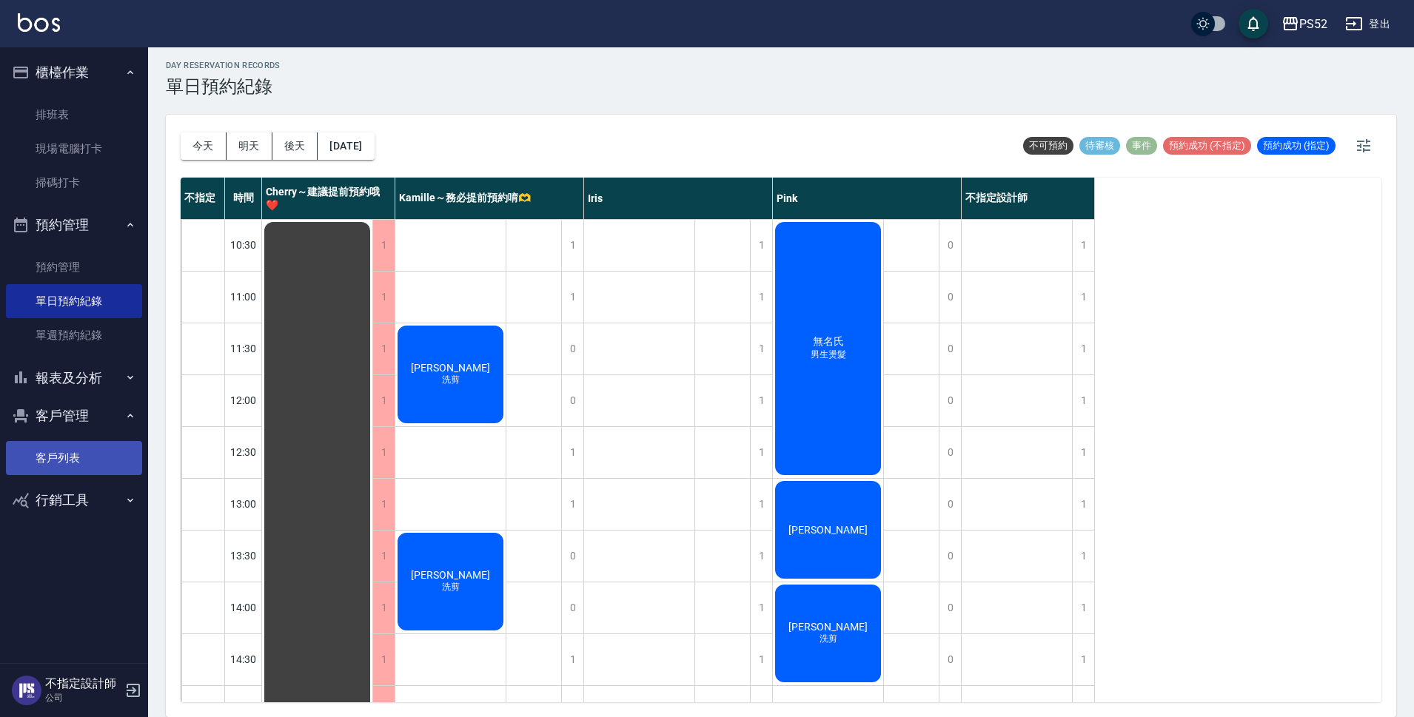
click at [76, 468] on link "客戶列表" at bounding box center [74, 458] width 136 height 34
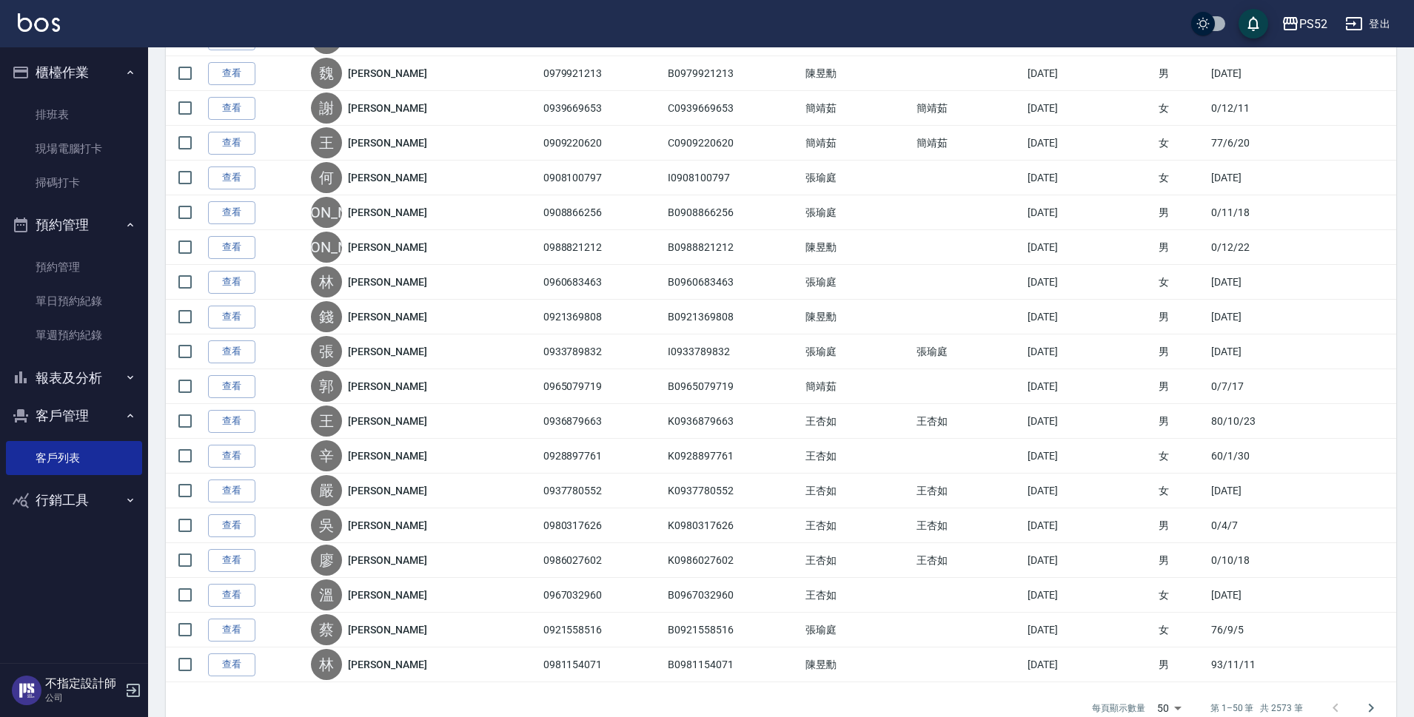
scroll to position [1406, 0]
